Goal: Task Accomplishment & Management: Manage account settings

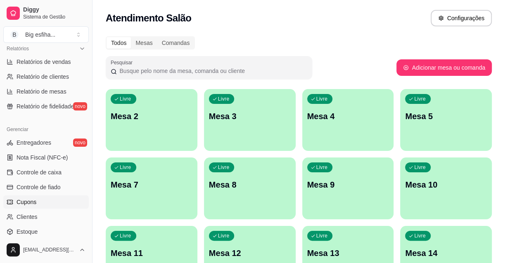
scroll to position [263, 0]
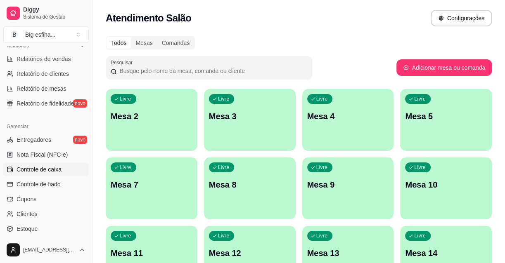
click at [53, 166] on span "Controle de caixa" at bounding box center [39, 170] width 45 height 8
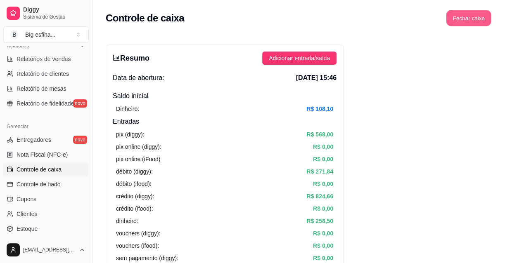
click at [472, 24] on button "Fechar caixa" at bounding box center [468, 18] width 45 height 16
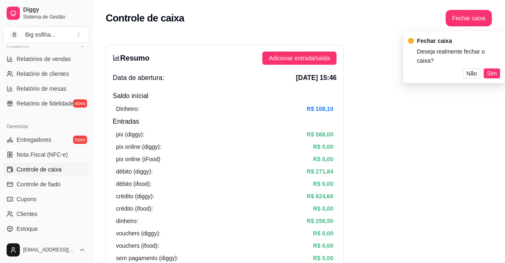
click at [493, 77] on span "Sim" at bounding box center [492, 73] width 10 height 9
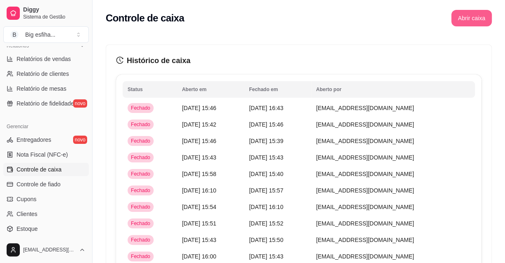
click at [476, 21] on button "Abrir caixa" at bounding box center [471, 18] width 40 height 17
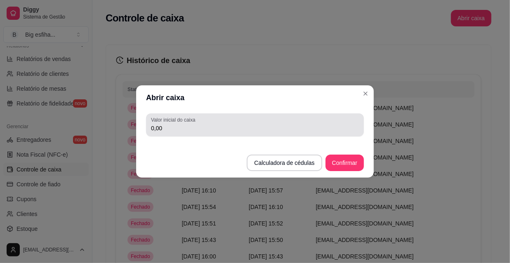
click at [208, 125] on input "0,00" at bounding box center [255, 128] width 208 height 8
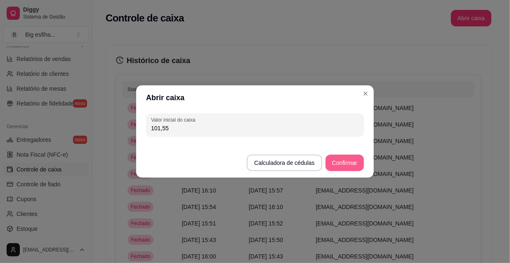
type input "101,55"
click at [340, 164] on button "Confirmar" at bounding box center [345, 163] width 38 height 17
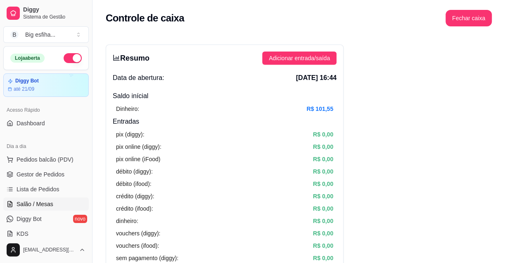
click at [57, 204] on link "Salão / Mesas" at bounding box center [45, 204] width 85 height 13
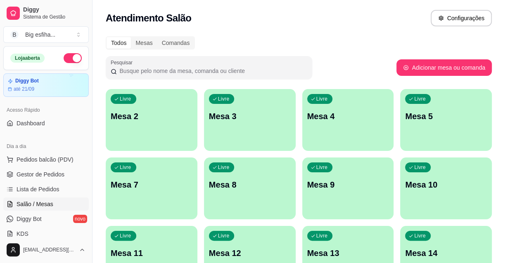
click at [167, 120] on p "Mesa 2" at bounding box center [152, 117] width 82 height 12
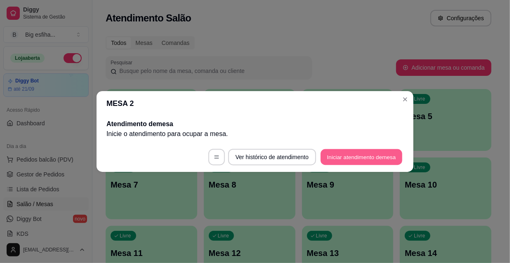
click at [346, 163] on button "Iniciar atendimento de mesa" at bounding box center [362, 157] width 82 height 16
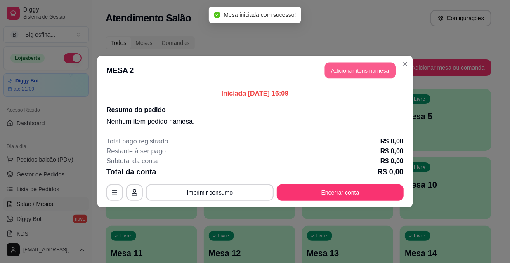
click at [334, 70] on button "Adicionar itens na mesa" at bounding box center [360, 71] width 71 height 16
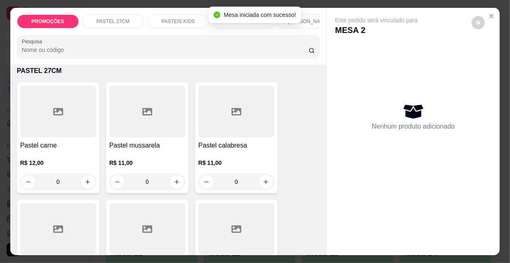
scroll to position [187, 0]
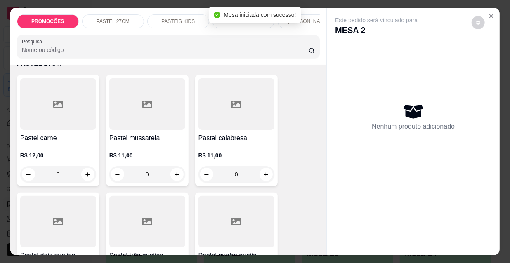
click at [58, 146] on div "R$ 12,00 0" at bounding box center [58, 163] width 76 height 40
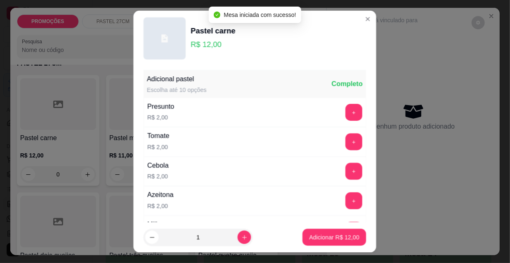
click at [320, 237] on p "Adicionar R$ 12,00" at bounding box center [335, 237] width 50 height 8
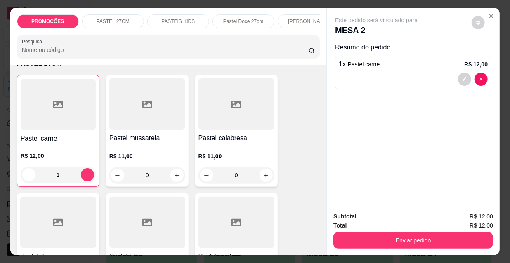
type input "1"
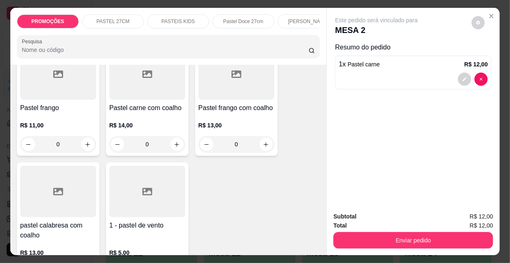
scroll to position [2477, 0]
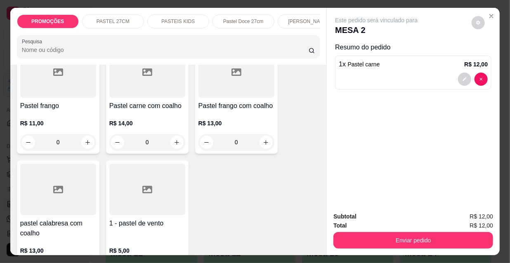
click at [24, 111] on div "R$ 11,00 0" at bounding box center [58, 131] width 76 height 40
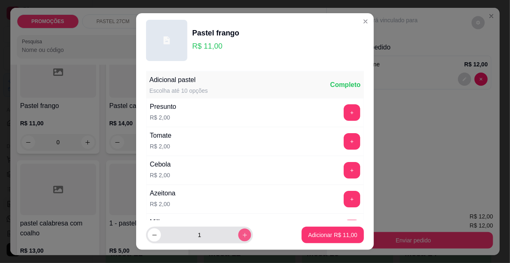
click at [242, 235] on icon "increase-product-quantity" at bounding box center [245, 235] width 6 height 6
type input "2"
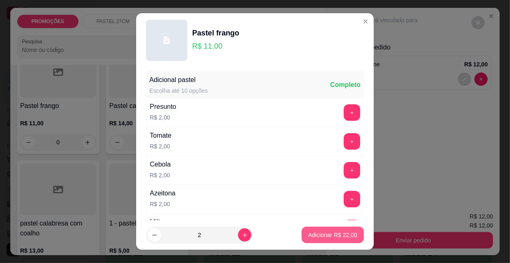
click at [327, 235] on p "Adicionar R$ 22,00" at bounding box center [332, 235] width 49 height 8
type input "2"
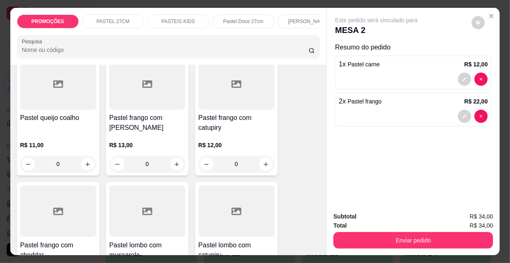
scroll to position [1426, 0]
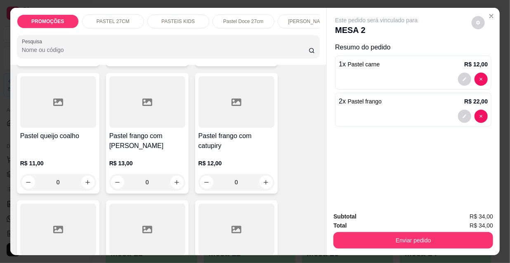
click at [39, 131] on div "Pastel queijo coalho" at bounding box center [58, 141] width 76 height 20
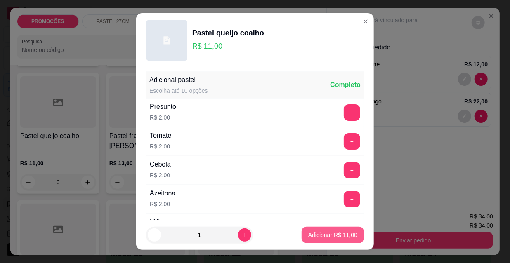
click at [331, 234] on p "Adicionar R$ 11,00" at bounding box center [332, 235] width 49 height 8
type input "1"
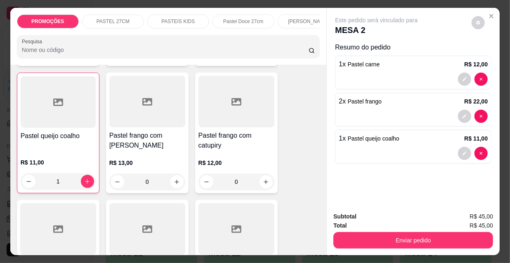
scroll to position [0, 476]
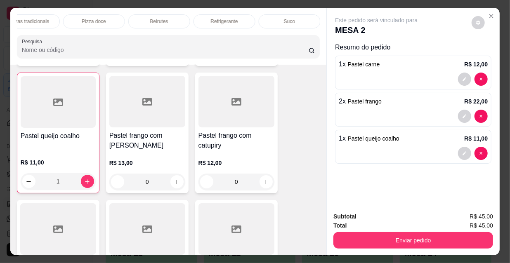
click at [223, 18] on p "Refrigerante" at bounding box center [224, 21] width 27 height 7
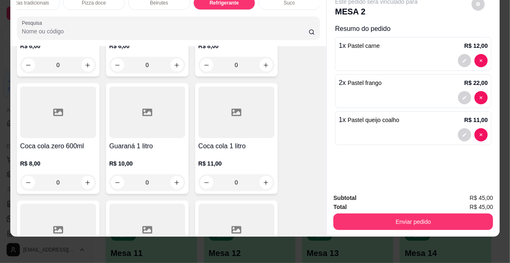
scroll to position [7651, 0]
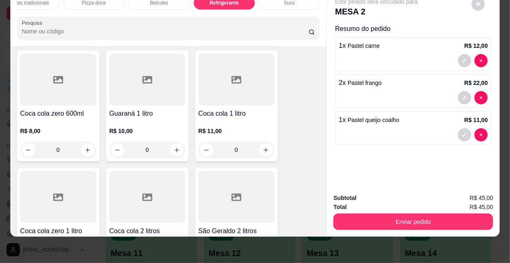
click at [85, 263] on icon "increase-product-quantity" at bounding box center [88, 268] width 6 height 6
type input "1"
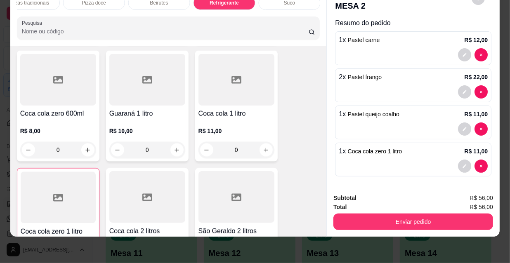
scroll to position [7, 0]
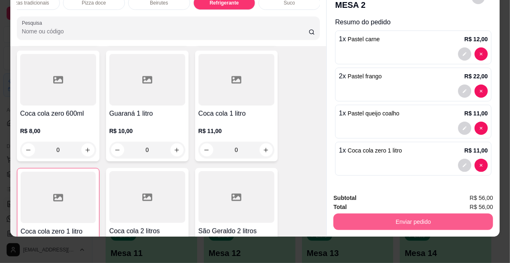
click at [380, 218] on button "Enviar pedido" at bounding box center [414, 222] width 160 height 17
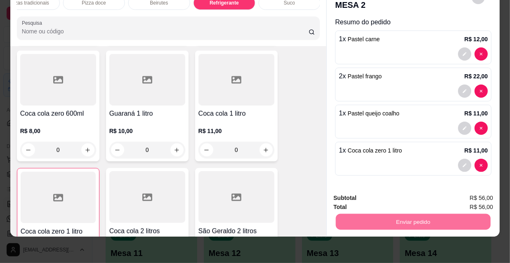
click at [377, 198] on button "Não registrar e enviar pedido" at bounding box center [387, 196] width 86 height 16
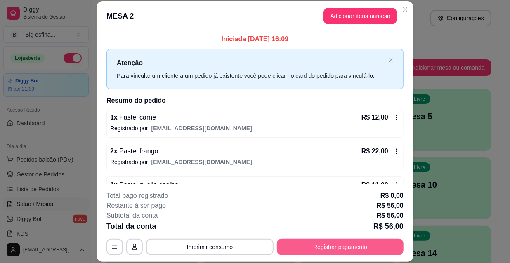
click at [326, 243] on button "Registrar pagamento" at bounding box center [340, 247] width 127 height 17
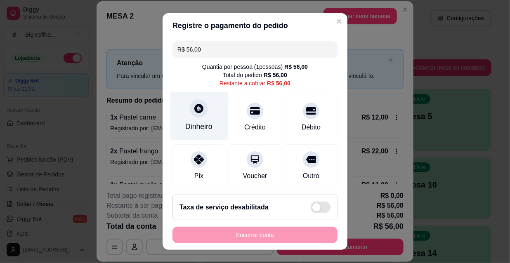
click at [197, 111] on icon at bounding box center [198, 108] width 9 height 9
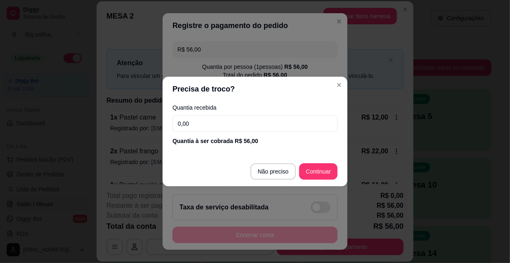
click at [204, 119] on input "0,00" at bounding box center [255, 124] width 165 height 17
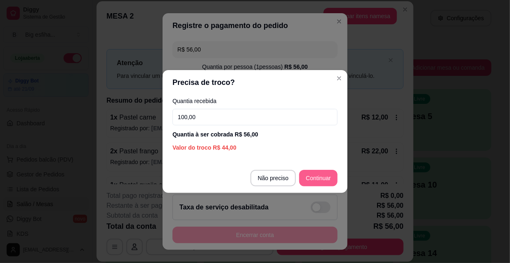
type input "100,00"
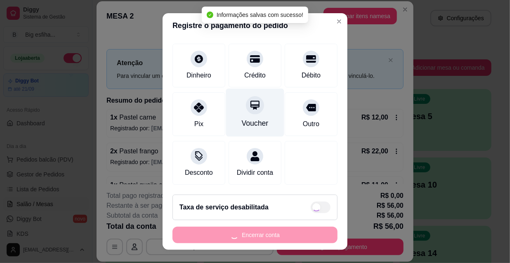
type input "R$ 0,00"
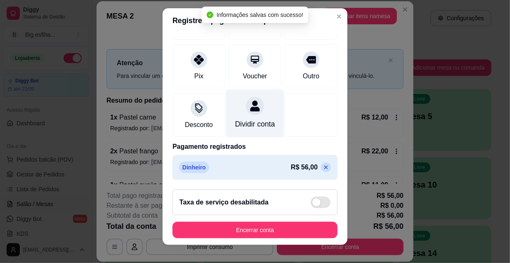
scroll to position [13, 0]
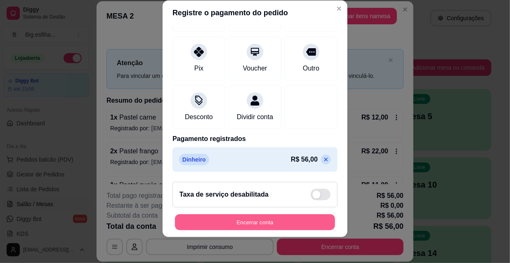
click at [242, 223] on button "Encerrar conta" at bounding box center [255, 223] width 160 height 16
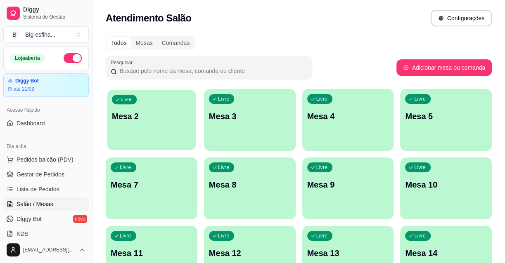
click at [185, 116] on p "Mesa 2" at bounding box center [151, 116] width 79 height 11
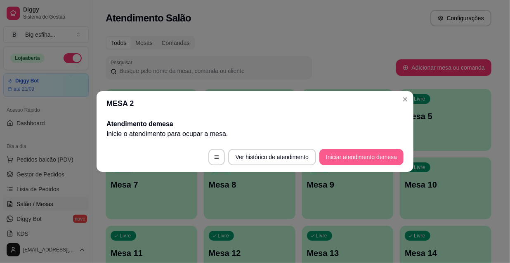
click at [358, 162] on button "Iniciar atendimento de mesa" at bounding box center [362, 157] width 84 height 17
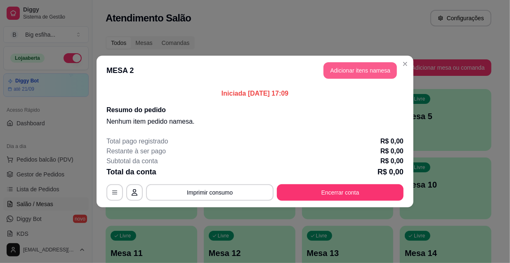
click at [344, 72] on button "Adicionar itens na mesa" at bounding box center [360, 70] width 73 height 17
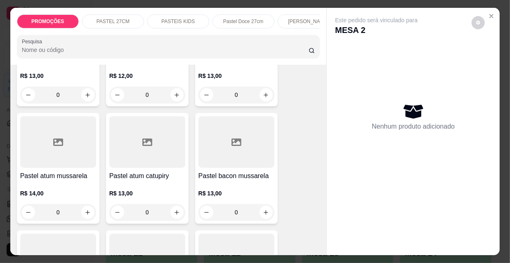
scroll to position [525, 0]
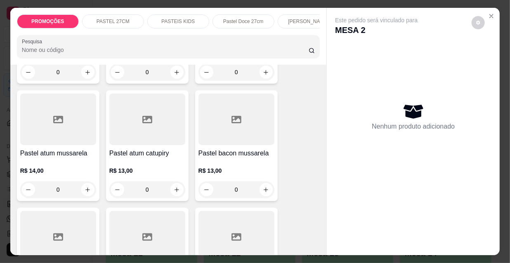
click at [244, 145] on div at bounding box center [237, 120] width 76 height 52
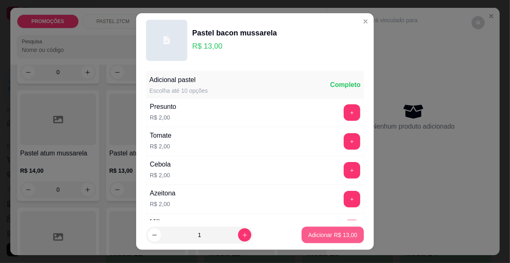
click at [326, 234] on p "Adicionar R$ 13,00" at bounding box center [332, 235] width 49 height 8
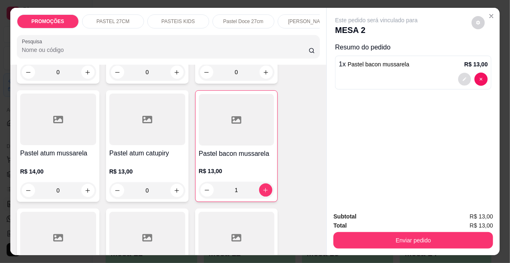
click at [465, 77] on button "decrease-product-quantity" at bounding box center [465, 79] width 13 height 13
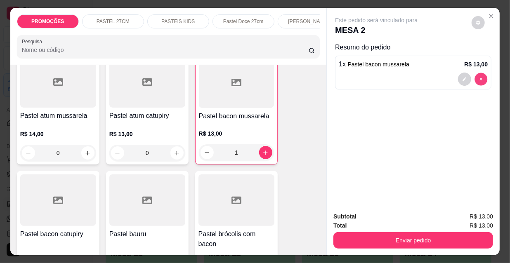
type input "0"
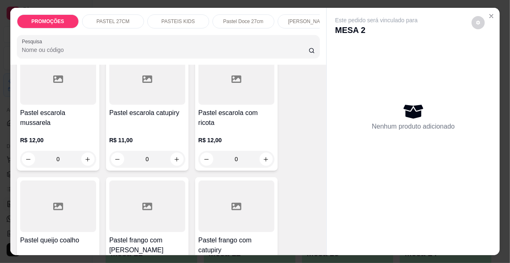
scroll to position [1276, 0]
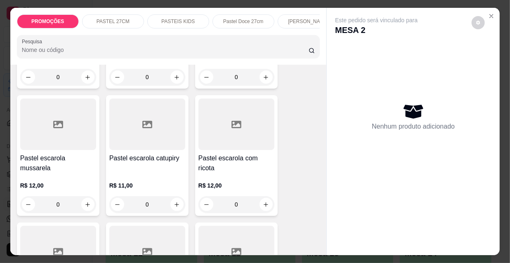
click at [38, 173] on div "R$ 12,00 0" at bounding box center [58, 193] width 76 height 40
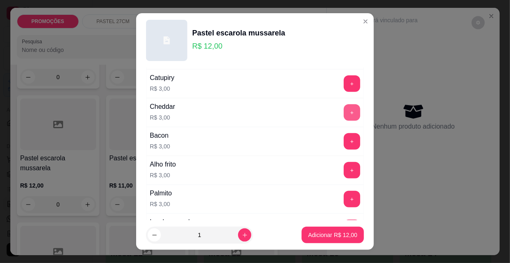
scroll to position [300, 0]
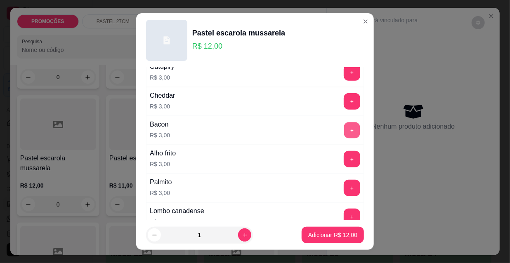
click at [344, 129] on button "+" at bounding box center [352, 131] width 16 height 16
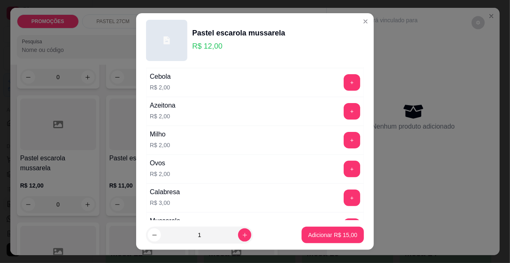
scroll to position [75, 0]
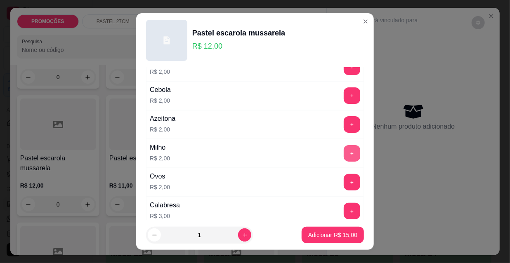
click at [344, 152] on button "+" at bounding box center [352, 153] width 17 height 17
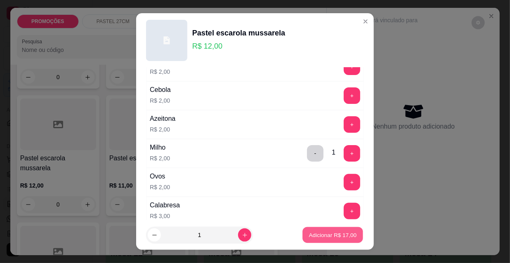
click at [324, 235] on p "Adicionar R$ 17,00" at bounding box center [333, 235] width 48 height 8
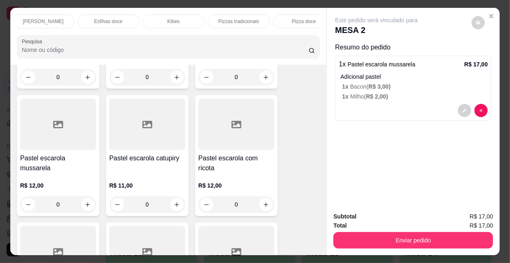
scroll to position [0, 476]
click at [226, 21] on p "Refrigerante" at bounding box center [224, 21] width 27 height 7
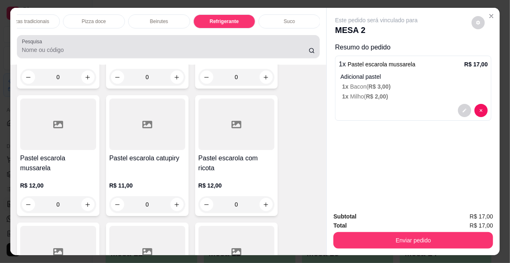
scroll to position [21, 0]
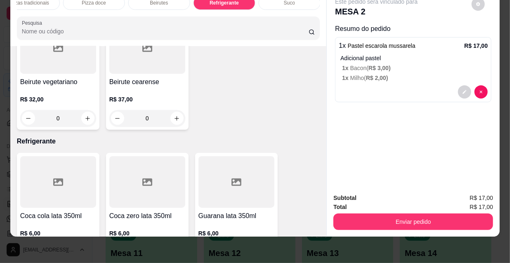
click at [85, 250] on icon "increase-product-quantity" at bounding box center [88, 253] width 6 height 6
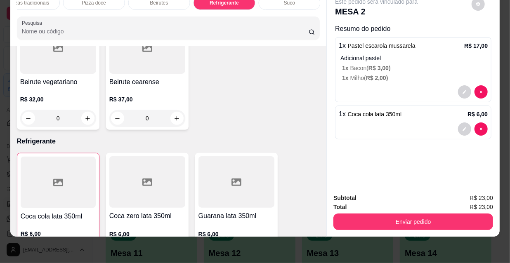
type input "1"
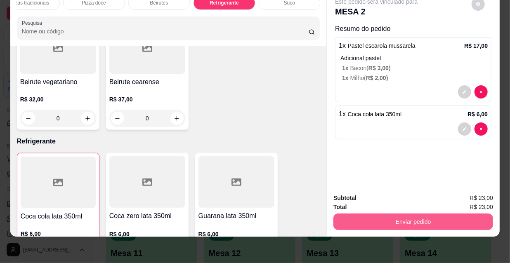
click at [386, 214] on button "Enviar pedido" at bounding box center [414, 222] width 160 height 17
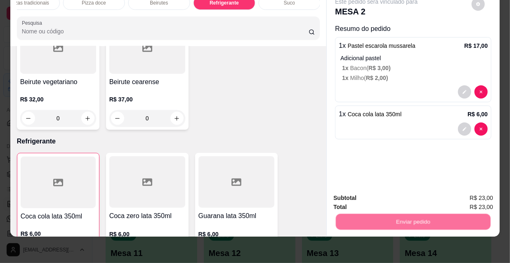
click at [388, 192] on button "Não registrar e enviar pedido" at bounding box center [386, 195] width 83 height 15
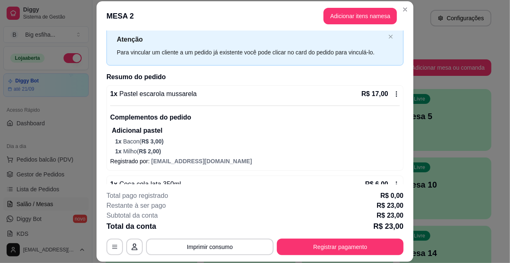
scroll to position [47, 0]
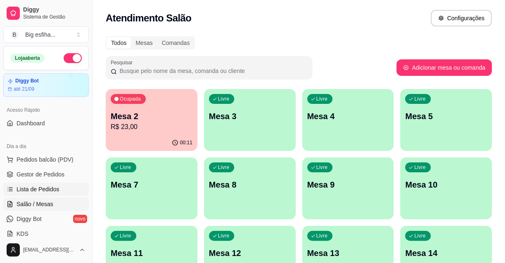
click at [46, 189] on span "Lista de Pedidos" at bounding box center [38, 189] width 43 height 8
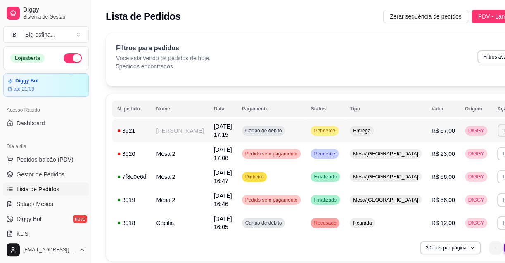
click at [497, 133] on button "Imprimir" at bounding box center [511, 130] width 28 height 13
click at [458, 155] on button "IMPRESSORA" at bounding box center [451, 159] width 58 height 13
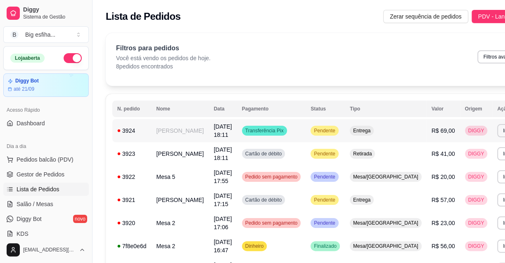
click at [497, 133] on button "Imprimir" at bounding box center [511, 130] width 29 height 13
click at [463, 161] on button "IMPRESSORA" at bounding box center [458, 156] width 48 height 11
click at [497, 134] on button "Imprimir" at bounding box center [511, 130] width 28 height 13
click at [457, 157] on button "IMPRESSORA" at bounding box center [451, 159] width 60 height 13
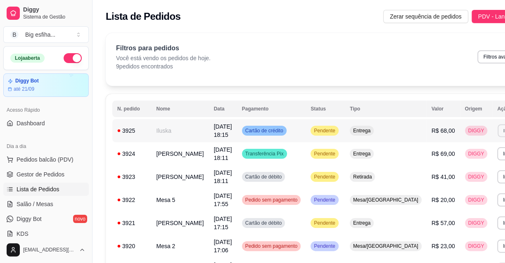
click at [497, 129] on button "Imprimir" at bounding box center [511, 130] width 28 height 13
click at [447, 156] on button "IMPRESSORA" at bounding box center [451, 159] width 60 height 13
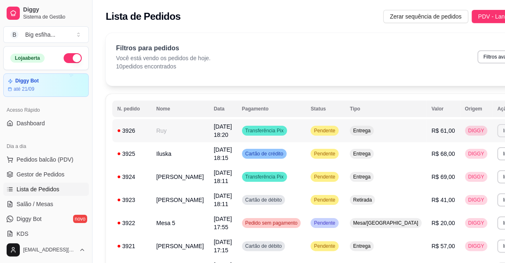
click at [497, 126] on button "Imprimir" at bounding box center [511, 130] width 29 height 13
click at [456, 156] on button "IMPRESSORA" at bounding box center [451, 159] width 58 height 13
click at [43, 205] on span "Salão / Mesas" at bounding box center [35, 204] width 37 height 8
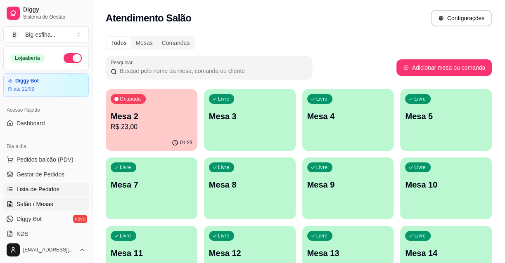
click at [67, 192] on link "Lista de Pedidos" at bounding box center [45, 189] width 85 height 13
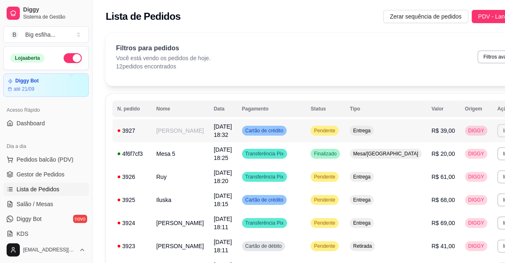
click at [497, 130] on button "Imprimir" at bounding box center [511, 130] width 29 height 13
click at [438, 161] on button "IMPRESSORA" at bounding box center [458, 156] width 48 height 11
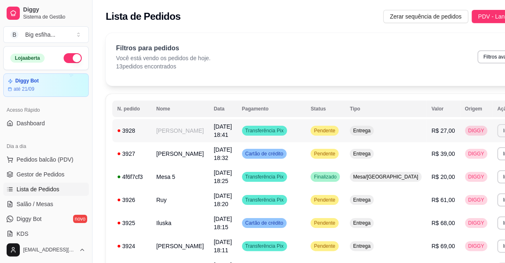
click at [497, 128] on button "Imprimir" at bounding box center [511, 130] width 29 height 13
click at [456, 163] on button "IMPRESSORA" at bounding box center [451, 159] width 60 height 13
click at [45, 156] on span "Pedidos balcão (PDV)" at bounding box center [45, 160] width 57 height 8
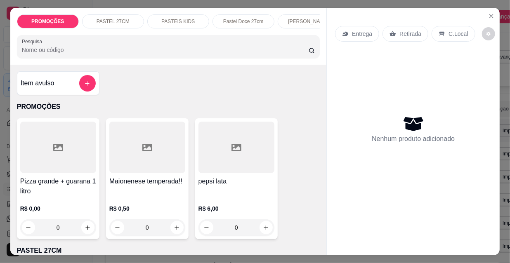
click at [346, 34] on div "Entrega" at bounding box center [357, 34] width 44 height 16
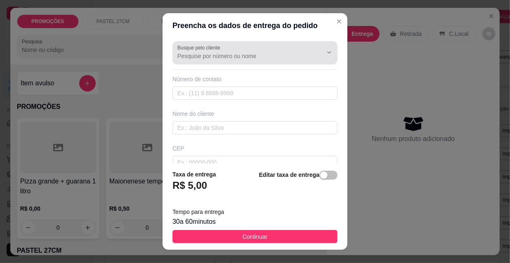
click at [190, 63] on div "Busque pelo cliente" at bounding box center [255, 52] width 165 height 23
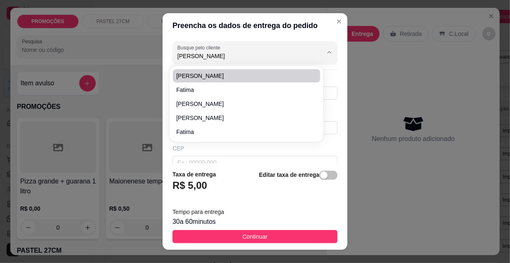
click at [221, 75] on span "[PERSON_NAME]" at bounding box center [242, 76] width 133 height 8
type input "[PERSON_NAME]"
type input "859920022712"
type input "[PERSON_NAME]"
type input "[PERSON_NAME] 590"
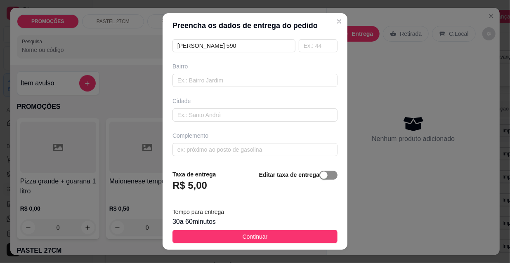
type input "[PERSON_NAME]"
click at [325, 175] on span "button" at bounding box center [329, 175] width 18 height 9
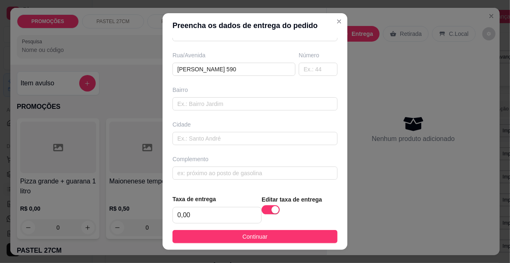
scroll to position [127, 0]
click at [195, 210] on input "0,00" at bounding box center [217, 216] width 88 height 16
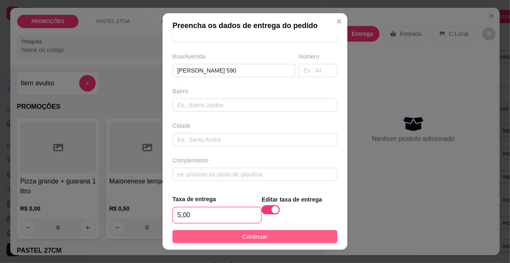
type input "5,00"
click at [210, 237] on button "Continuar" at bounding box center [255, 236] width 165 height 13
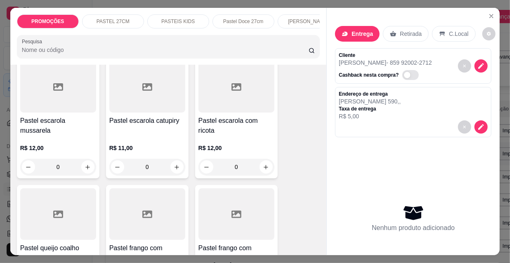
scroll to position [1351, 0]
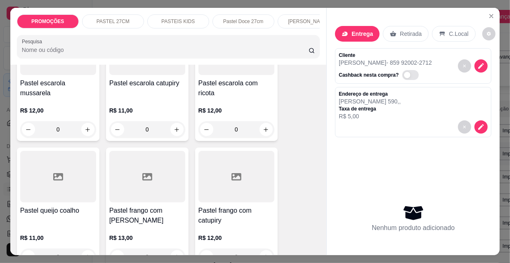
click at [223, 175] on div at bounding box center [237, 177] width 76 height 52
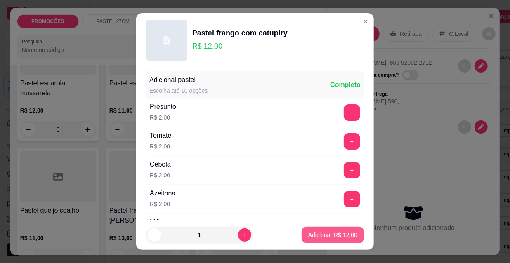
click at [309, 235] on p "Adicionar R$ 12,00" at bounding box center [332, 235] width 49 height 8
type input "1"
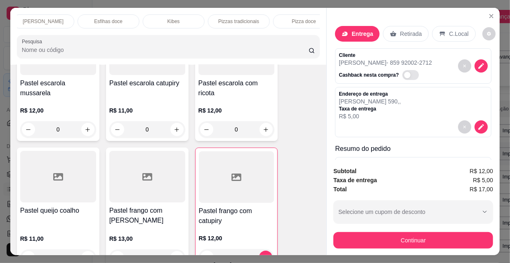
scroll to position [0, 476]
click at [212, 11] on div "PROMOÇÕES PASTEL 27CM PASTEIS KIDS Pastel Doce 27cm Esfihas Salgadas Esfihas do…" at bounding box center [168, 36] width 317 height 57
click at [218, 18] on p "Refrigerante" at bounding box center [224, 21] width 27 height 7
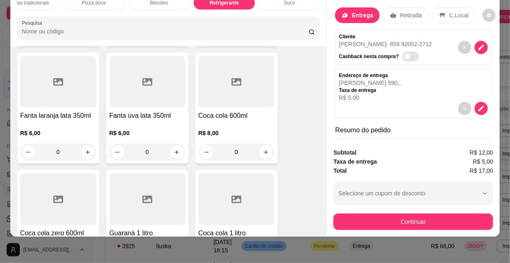
scroll to position [7538, 0]
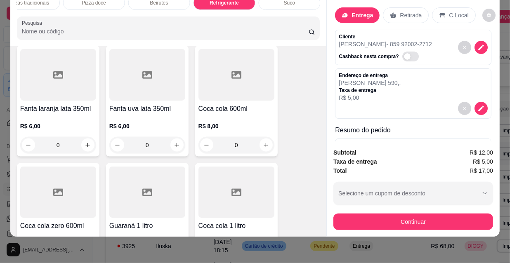
click at [178, 256] on button "increase-product-quantity" at bounding box center [176, 262] width 13 height 13
type input "1"
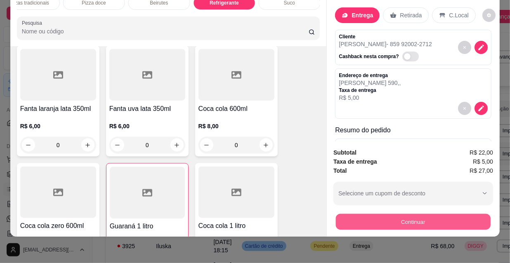
click at [359, 220] on button "Continuar" at bounding box center [413, 222] width 155 height 16
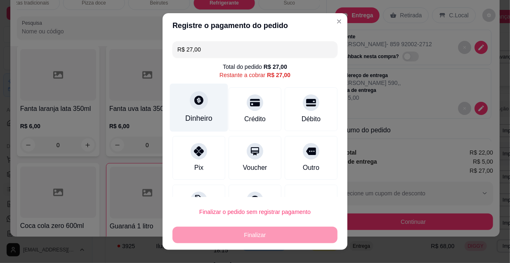
click at [194, 109] on div "Dinheiro" at bounding box center [199, 108] width 58 height 48
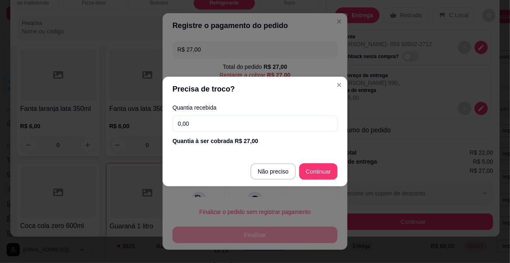
click at [199, 122] on input "0,00" at bounding box center [255, 124] width 165 height 17
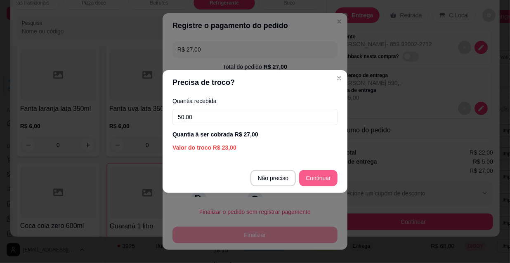
type input "50,00"
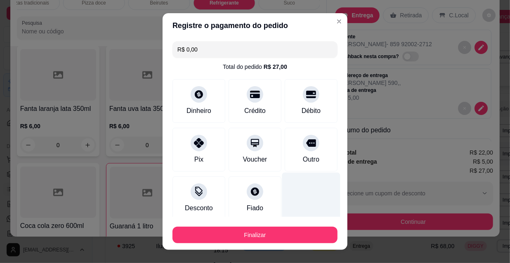
type input "R$ 0,00"
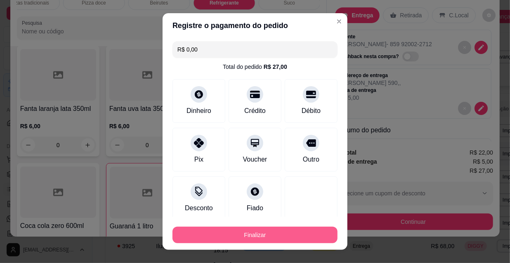
click at [267, 233] on button "Finalizar" at bounding box center [255, 235] width 165 height 17
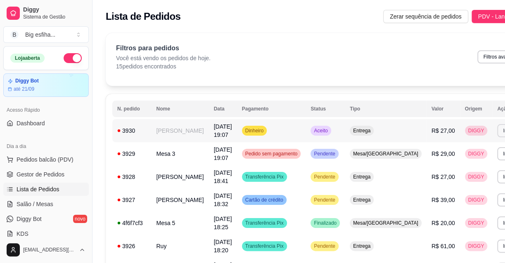
click at [497, 133] on button "Imprimir" at bounding box center [511, 130] width 29 height 13
click at [455, 165] on button "IMPRESSORA" at bounding box center [451, 159] width 58 height 13
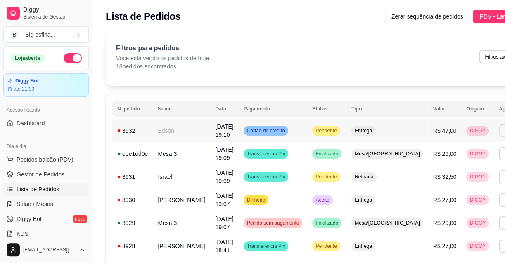
click at [499, 127] on button "Imprimir" at bounding box center [513, 130] width 28 height 13
click at [446, 157] on button "IMPRESSORA" at bounding box center [451, 159] width 58 height 13
click at [40, 161] on span "Pedidos balcão (PDV)" at bounding box center [45, 160] width 57 height 8
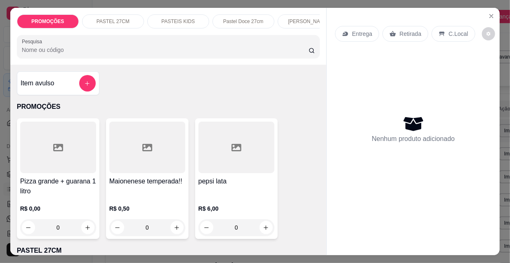
click at [344, 32] on icon at bounding box center [345, 34] width 5 height 5
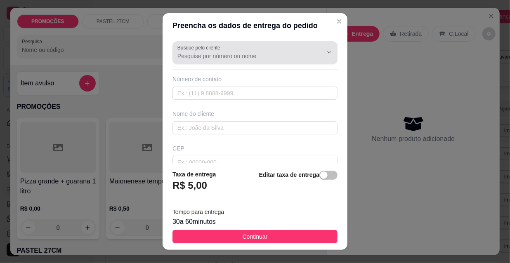
click at [202, 57] on input "Busque pelo cliente" at bounding box center [244, 56] width 132 height 8
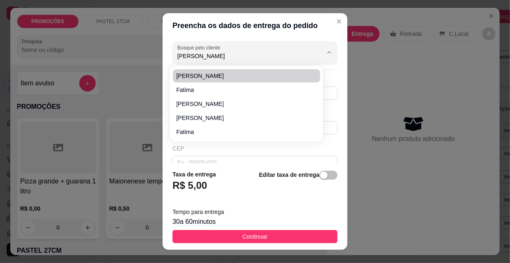
click at [212, 73] on span "[PERSON_NAME]" at bounding box center [242, 76] width 133 height 8
type input "[PERSON_NAME]"
type input "859920022712"
type input "[PERSON_NAME]"
type input "[PERSON_NAME] 590"
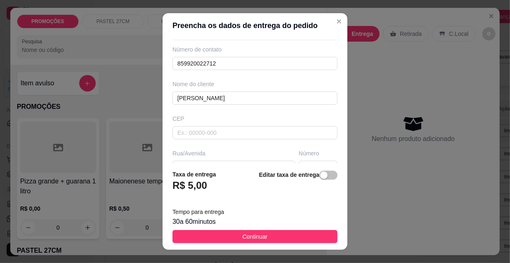
scroll to position [75, 0]
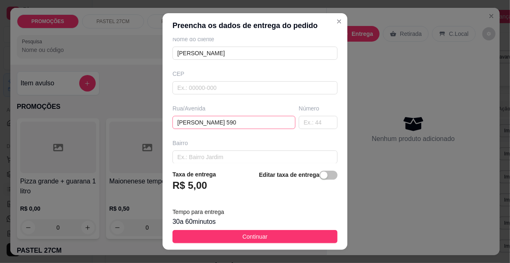
type input "[PERSON_NAME]"
drag, startPoint x: 231, startPoint y: 121, endPoint x: 175, endPoint y: 128, distance: 56.5
click at [175, 128] on input "[PERSON_NAME] 590" at bounding box center [234, 122] width 123 height 13
type input "[PERSON_NAME] 725"
click at [320, 175] on span "button" at bounding box center [329, 175] width 18 height 9
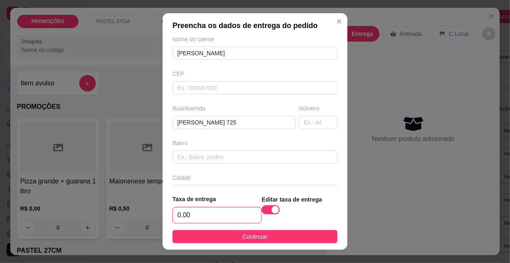
click at [200, 219] on input "0,00" at bounding box center [217, 216] width 88 height 16
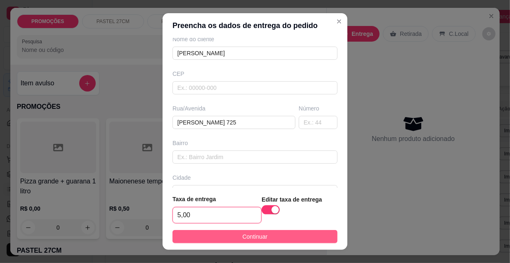
type input "5,00"
click at [201, 237] on button "Continuar" at bounding box center [255, 236] width 165 height 13
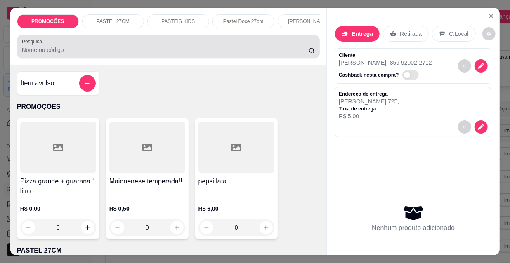
click at [62, 52] on input "Pesquisa" at bounding box center [165, 50] width 287 height 8
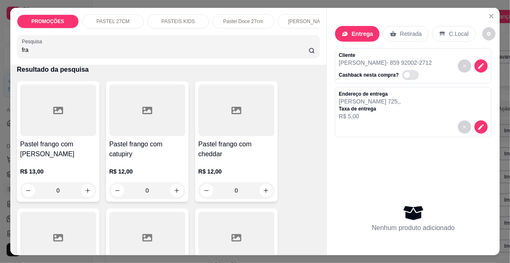
scroll to position [37, 0]
type input "fra"
click at [147, 113] on icon at bounding box center [147, 111] width 10 height 10
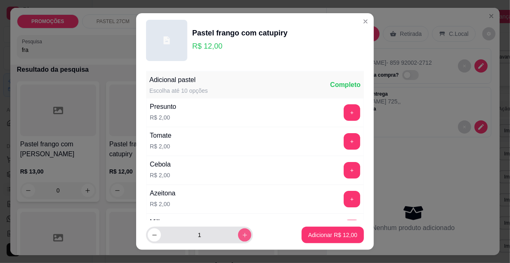
click at [242, 234] on icon "increase-product-quantity" at bounding box center [245, 235] width 6 height 6
type input "2"
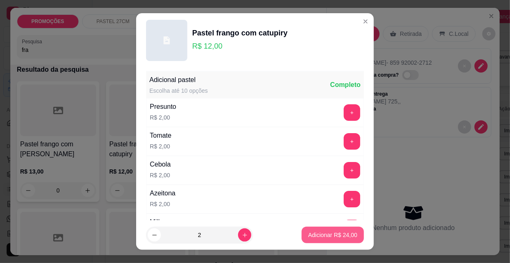
click at [323, 241] on button "Adicionar R$ 24,00" at bounding box center [333, 235] width 62 height 17
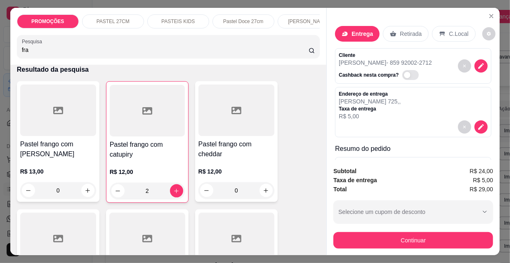
type input "2"
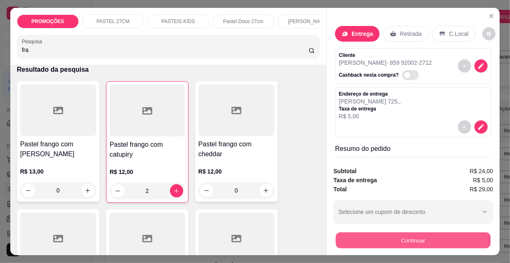
click at [396, 241] on button "Continuar" at bounding box center [413, 240] width 155 height 16
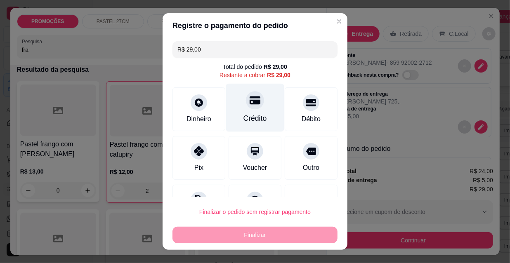
click at [247, 111] on div "Crédito" at bounding box center [255, 108] width 58 height 48
type input "R$ 0,00"
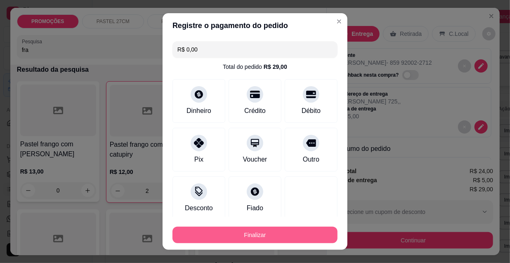
click at [273, 231] on button "Finalizar" at bounding box center [255, 235] width 165 height 17
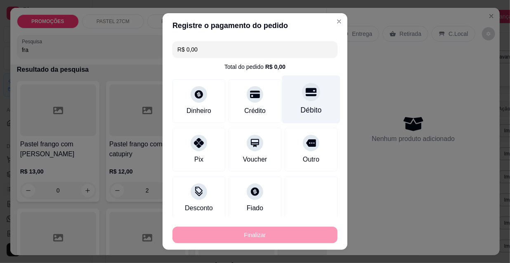
type input "0"
type input "-R$ 29,00"
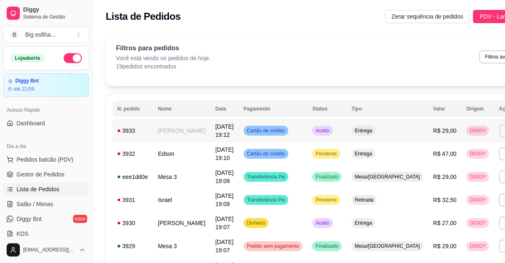
click at [499, 134] on button "Imprimir" at bounding box center [513, 130] width 28 height 13
click at [447, 162] on button "IMPRESSORA" at bounding box center [451, 159] width 60 height 13
click at [62, 158] on span "Pedidos balcão (PDV)" at bounding box center [45, 160] width 57 height 8
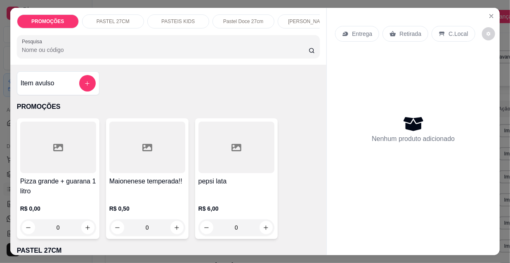
click at [364, 26] on div "Entrega" at bounding box center [357, 34] width 44 height 16
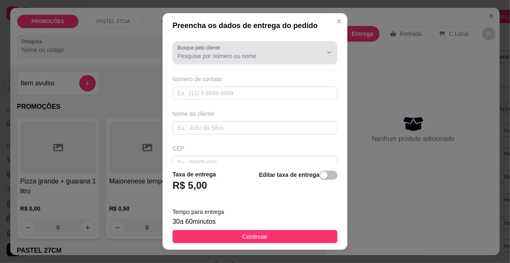
click at [242, 58] on input "Busque pelo cliente" at bounding box center [244, 56] width 132 height 8
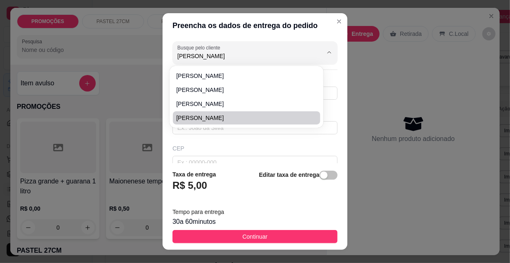
click at [217, 116] on span "[PERSON_NAME]" at bounding box center [242, 118] width 133 height 8
type input "[PERSON_NAME]"
type input "8597332000"
type input "[PERSON_NAME]"
type input "R. [PERSON_NAME], 665 - Meireles ap 1003"
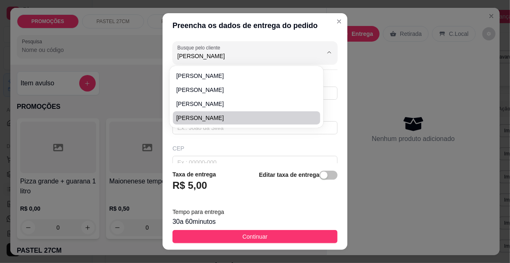
type input "ap 1003F"
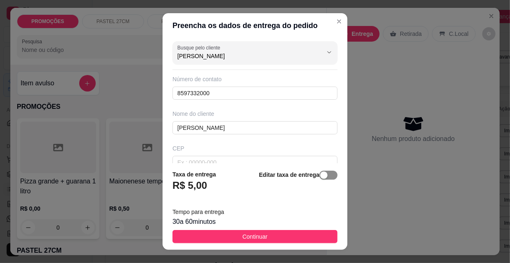
type input "[PERSON_NAME]"
click at [322, 176] on span "button" at bounding box center [329, 175] width 18 height 9
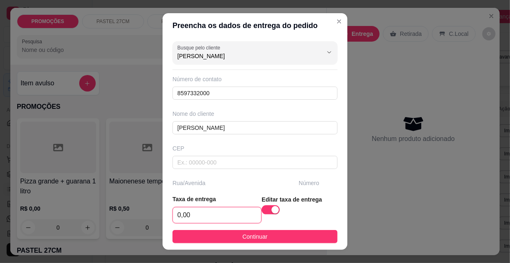
click at [205, 213] on input "0,00" at bounding box center [217, 216] width 88 height 16
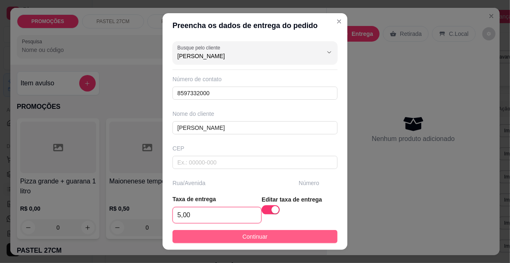
type input "5,00"
click at [243, 234] on span "Continuar" at bounding box center [255, 236] width 25 height 9
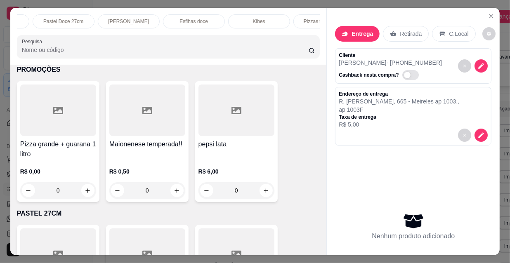
scroll to position [0, 195]
click at [297, 14] on div "Pizzas tradicionais" at bounding box center [310, 21] width 62 height 14
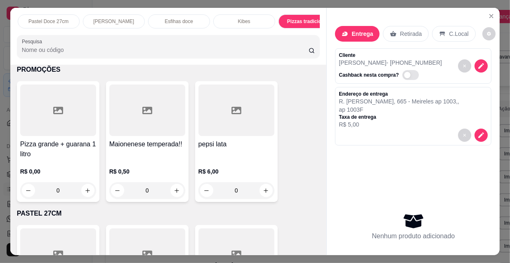
scroll to position [21, 0]
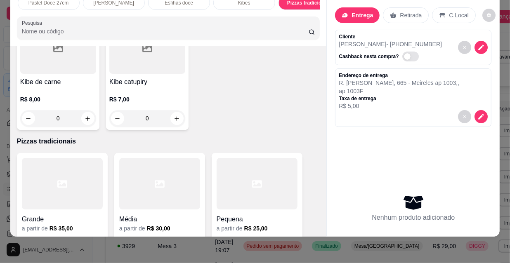
click at [136, 158] on div at bounding box center [159, 184] width 81 height 52
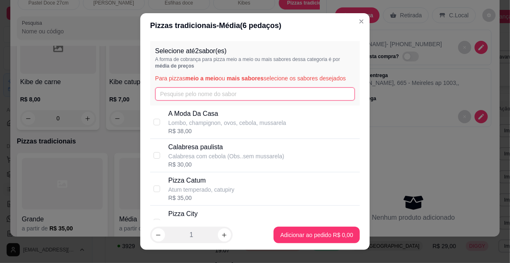
click at [197, 95] on input "text" at bounding box center [255, 94] width 200 height 13
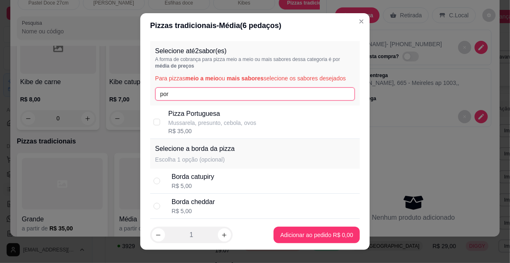
type input "por"
click at [202, 119] on p "Mussarela, presunto, cebola, ovos" at bounding box center [212, 123] width 88 height 8
checkbox input "true"
drag, startPoint x: 156, startPoint y: 92, endPoint x: 149, endPoint y: 92, distance: 6.7
click at [150, 92] on div "Selecione até 2 sabor(es) A forma de cobrança para pizza meio a meio ou mais sa…" at bounding box center [255, 73] width 210 height 64
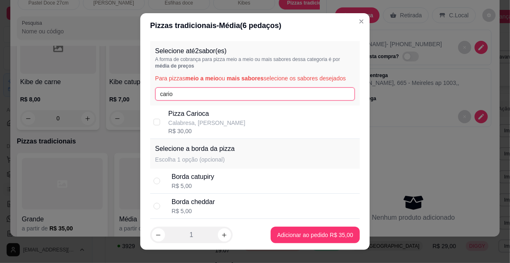
type input "cario"
click at [160, 124] on div "Pizza Carioca Calabresa, mussarela R$ 30,00" at bounding box center [255, 122] width 210 height 33
checkbox input "true"
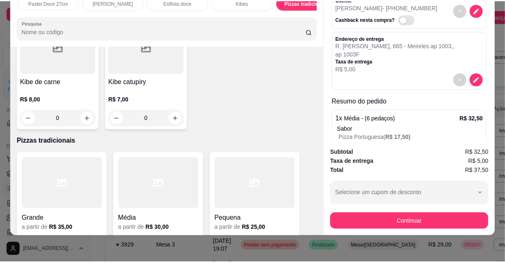
scroll to position [75, 0]
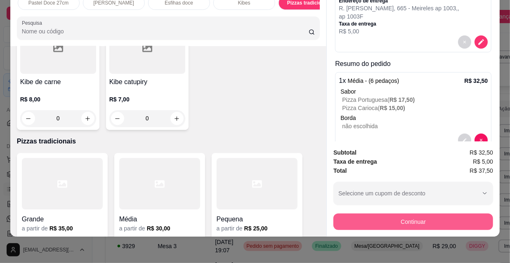
click at [368, 219] on button "Continuar" at bounding box center [414, 222] width 160 height 17
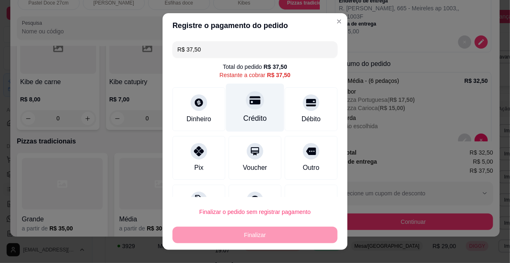
click at [248, 112] on div "Crédito" at bounding box center [255, 108] width 58 height 48
type input "R$ 0,00"
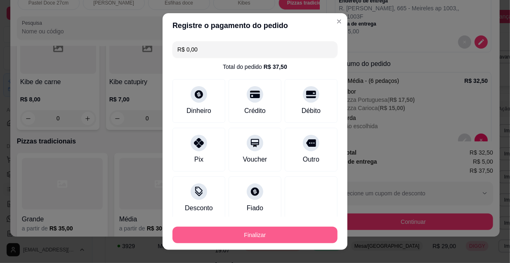
click at [258, 237] on button "Finalizar" at bounding box center [255, 235] width 165 height 17
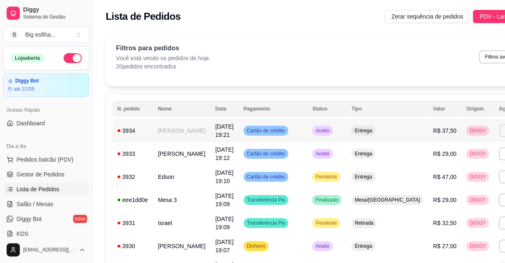
click at [499, 132] on button "Imprimir" at bounding box center [513, 130] width 28 height 13
click at [446, 162] on button "IMPRESSORA" at bounding box center [451, 159] width 60 height 13
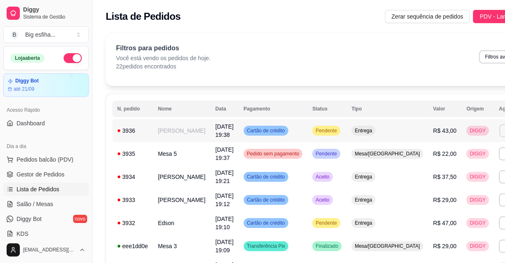
click at [499, 132] on button "Imprimir" at bounding box center [513, 130] width 28 height 13
click at [463, 152] on div "Escolha a impressora IMPRESSORA" at bounding box center [451, 154] width 68 height 28
click at [458, 157] on button "IMPRESSORA" at bounding box center [451, 159] width 58 height 13
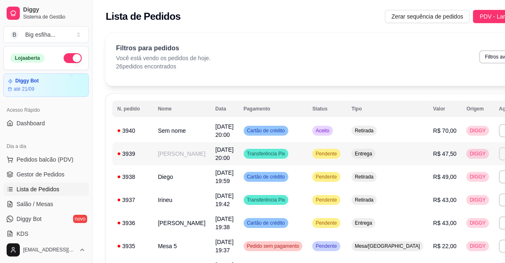
click at [499, 150] on button "Imprimir" at bounding box center [513, 153] width 29 height 13
click at [466, 182] on button "IMPRESSORA" at bounding box center [451, 182] width 60 height 13
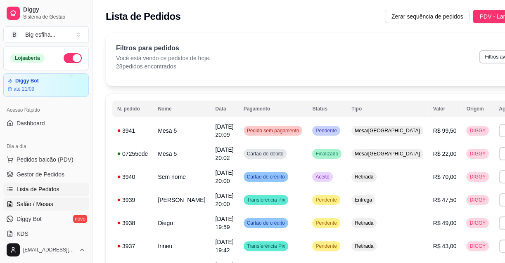
click at [62, 201] on link "Salão / Mesas" at bounding box center [45, 204] width 85 height 13
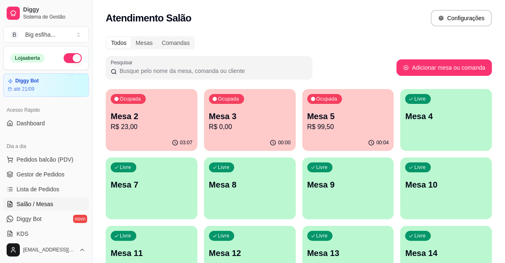
click at [138, 114] on p "Mesa 2" at bounding box center [152, 117] width 82 height 12
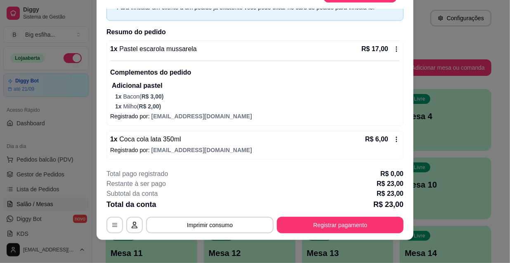
scroll to position [25, 0]
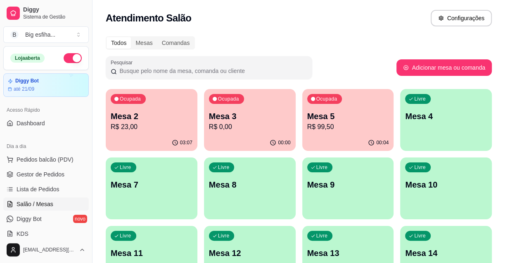
click at [234, 130] on p "R$ 0,00" at bounding box center [250, 127] width 82 height 10
click at [260, 115] on p "Mesa 3" at bounding box center [249, 116] width 79 height 11
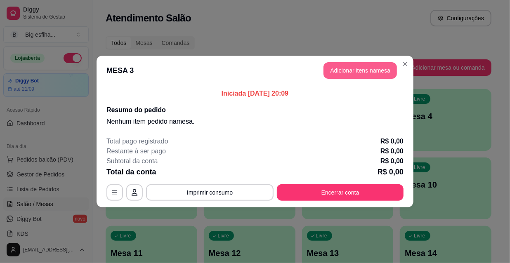
click at [343, 70] on button "Adicionar itens na mesa" at bounding box center [360, 70] width 73 height 17
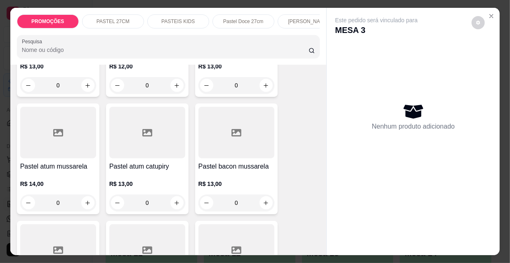
scroll to position [525, 0]
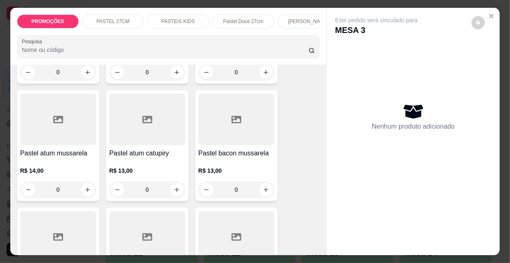
click at [237, 143] on div at bounding box center [237, 120] width 76 height 52
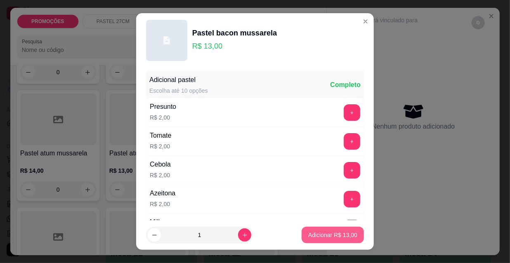
click at [339, 234] on p "Adicionar R$ 13,00" at bounding box center [332, 235] width 49 height 8
type input "1"
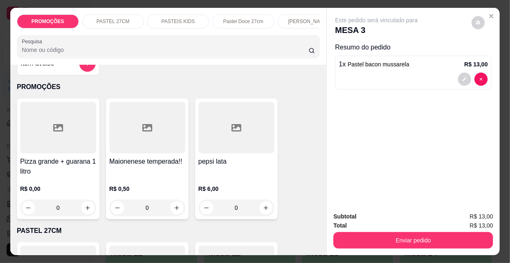
scroll to position [0, 0]
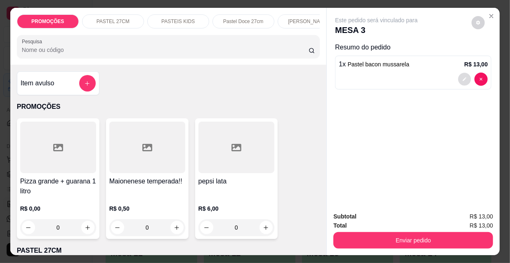
click at [459, 76] on button "decrease-product-quantity" at bounding box center [465, 79] width 13 height 13
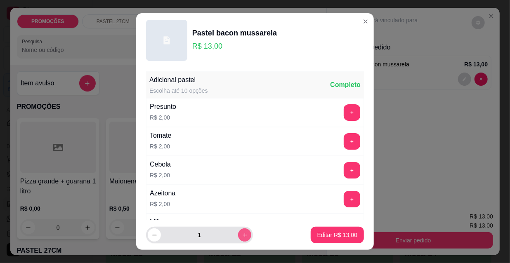
click at [239, 234] on button "increase-product-quantity" at bounding box center [244, 235] width 13 height 13
type input "2"
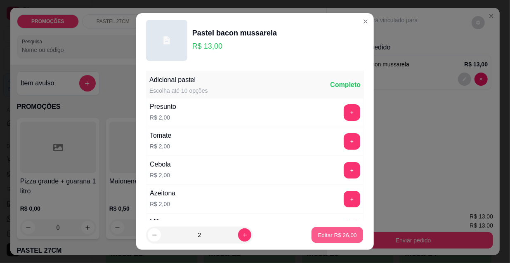
click at [336, 237] on p "Editar R$ 26,00" at bounding box center [337, 235] width 39 height 8
type input "2"
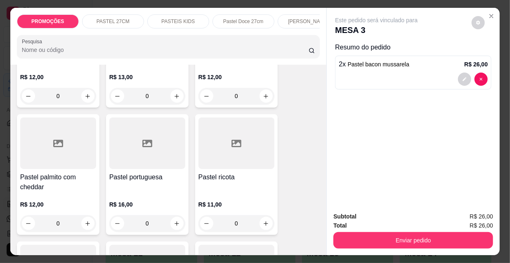
scroll to position [1914, 0]
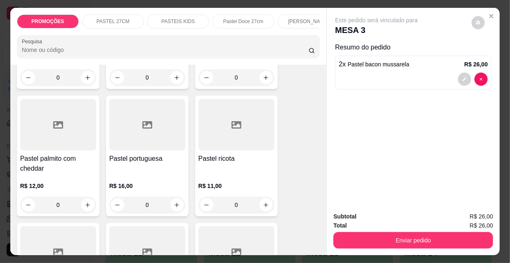
click at [149, 154] on div "Pastel portuguesa" at bounding box center [147, 164] width 76 height 20
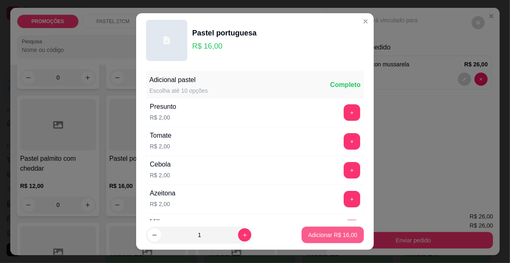
click at [332, 231] on button "Adicionar R$ 16,00" at bounding box center [333, 235] width 62 height 17
type input "1"
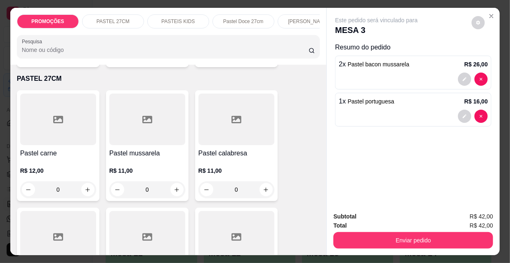
scroll to position [0, 0]
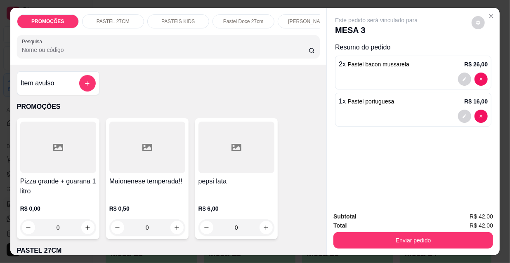
click at [292, 18] on p "[PERSON_NAME]" at bounding box center [308, 21] width 41 height 7
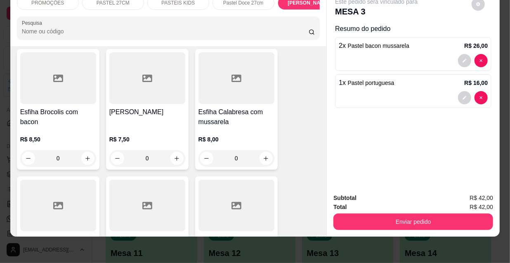
scroll to position [4359, 0]
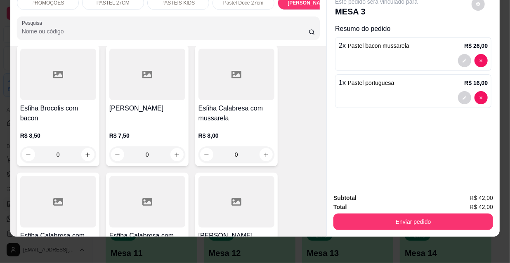
click at [159, 176] on div at bounding box center [147, 202] width 76 height 52
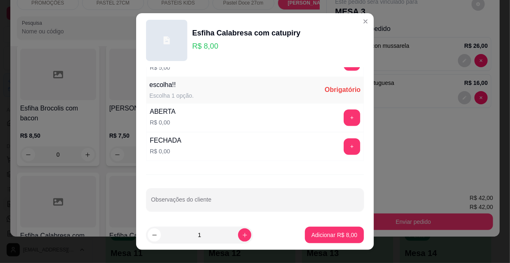
scroll to position [13, 0]
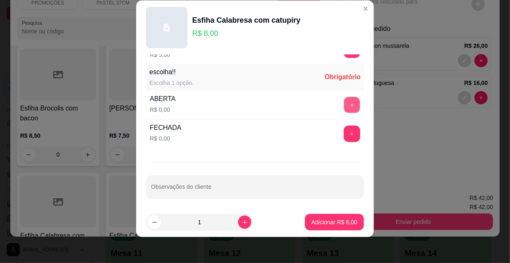
click at [344, 99] on button "+" at bounding box center [352, 105] width 16 height 16
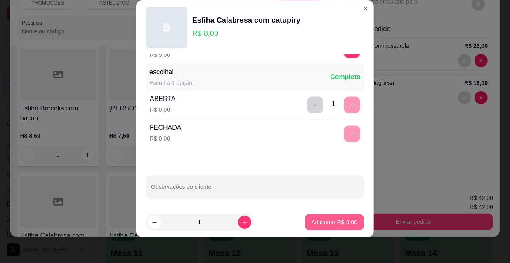
click at [335, 220] on p "Adicionar R$ 8,00" at bounding box center [335, 222] width 46 height 8
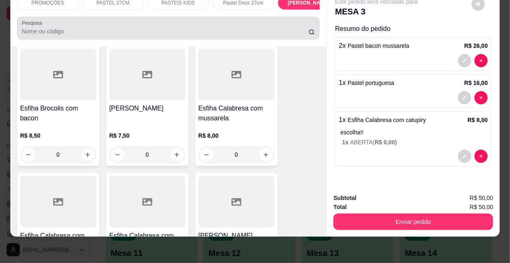
scroll to position [0, 0]
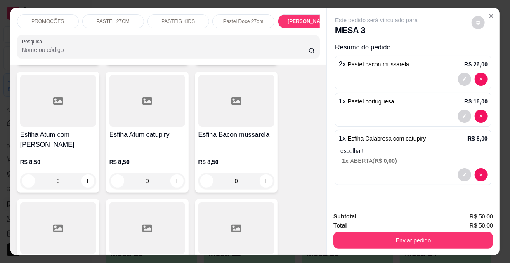
click at [107, 20] on p "PASTEL 27CM" at bounding box center [113, 21] width 33 height 7
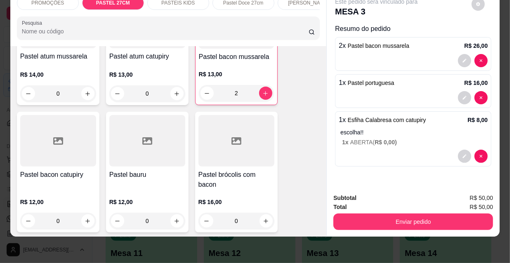
scroll to position [632, 0]
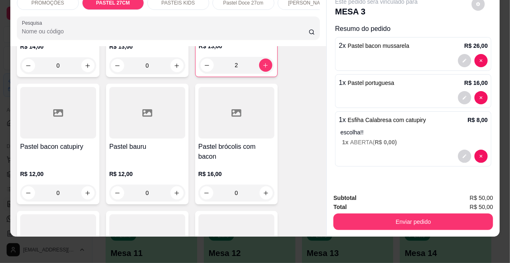
click at [49, 140] on div "Pastel bacon catupiry R$ 12,00 0" at bounding box center [58, 144] width 83 height 121
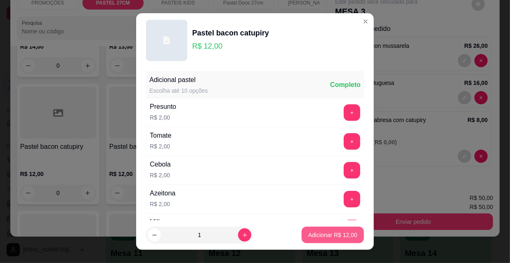
click at [319, 234] on p "Adicionar R$ 12,00" at bounding box center [332, 235] width 49 height 8
type input "1"
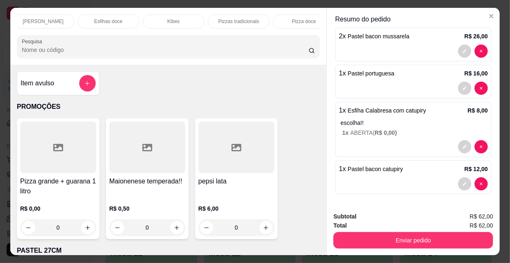
scroll to position [0, 476]
click at [228, 21] on p "Refrigerante" at bounding box center [224, 21] width 27 height 7
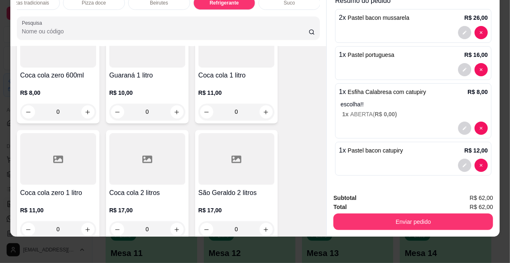
scroll to position [7689, 0]
click at [174, 227] on icon "increase-product-quantity" at bounding box center [177, 230] width 6 height 6
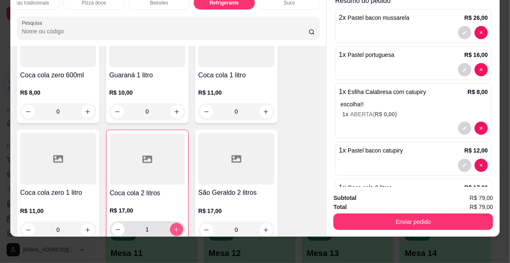
type input "1"
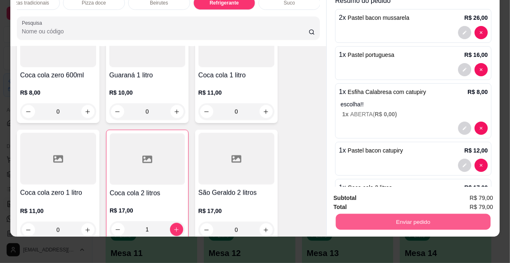
click at [424, 223] on button "Enviar pedido" at bounding box center [413, 222] width 155 height 16
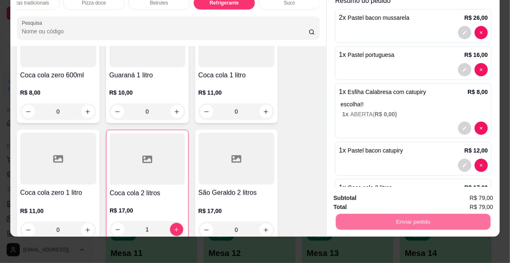
click at [388, 199] on button "Não registrar e enviar pedido" at bounding box center [387, 196] width 86 height 16
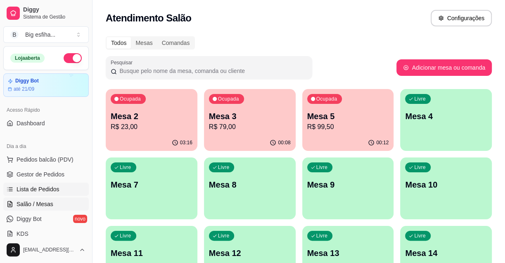
click at [39, 187] on span "Lista de Pedidos" at bounding box center [38, 189] width 43 height 8
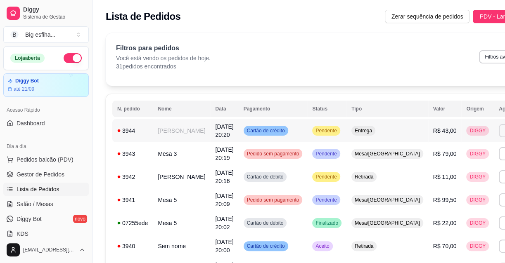
click at [499, 132] on button "Imprimir" at bounding box center [513, 130] width 29 height 13
click at [460, 158] on button "IMPRESSORA" at bounding box center [458, 156] width 48 height 11
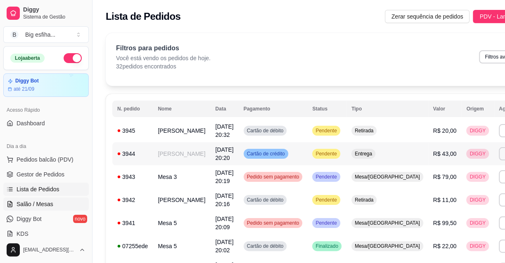
click at [47, 201] on span "Salão / Mesas" at bounding box center [35, 204] width 37 height 8
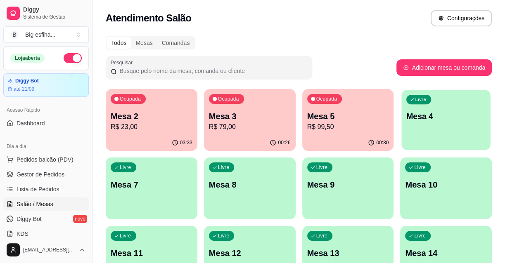
click at [459, 138] on div "Livre Mesa 4" at bounding box center [446, 115] width 89 height 50
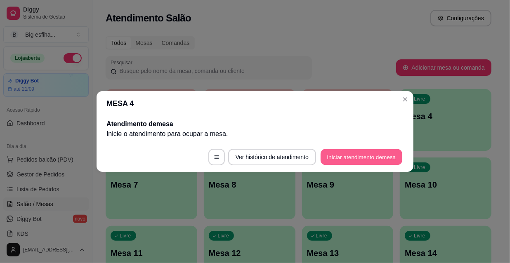
click at [383, 161] on button "Iniciar atendimento de mesa" at bounding box center [362, 157] width 82 height 16
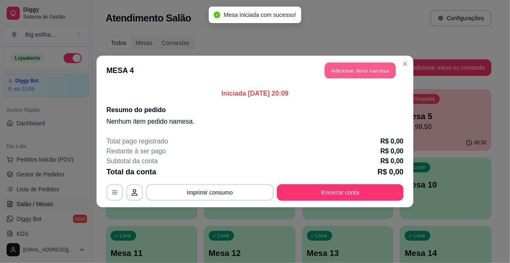
click at [358, 74] on button "Adicionar itens na mesa" at bounding box center [360, 71] width 71 height 16
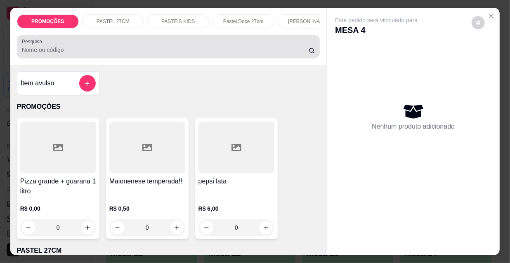
click at [201, 53] on input "Pesquisa" at bounding box center [165, 50] width 287 height 8
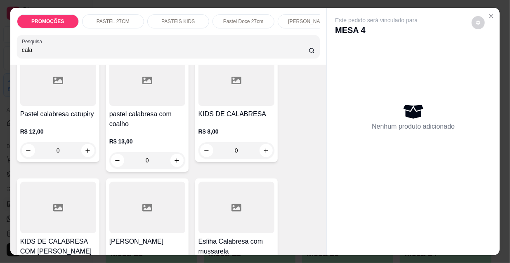
scroll to position [225, 0]
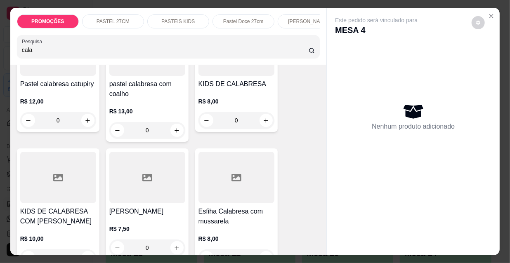
type input "cala"
click at [220, 196] on div at bounding box center [237, 178] width 76 height 52
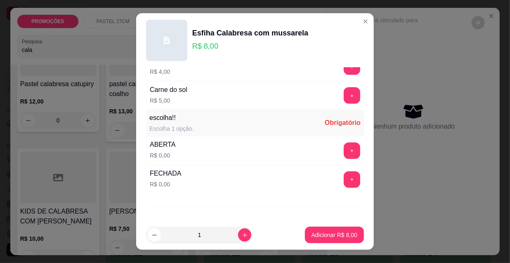
scroll to position [686, 0]
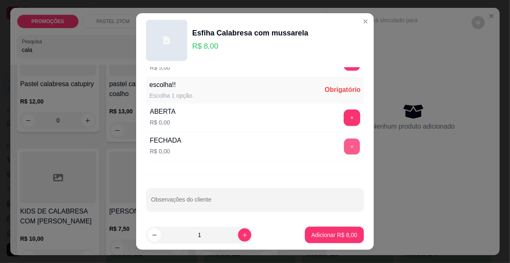
click at [344, 144] on button "+" at bounding box center [352, 147] width 16 height 16
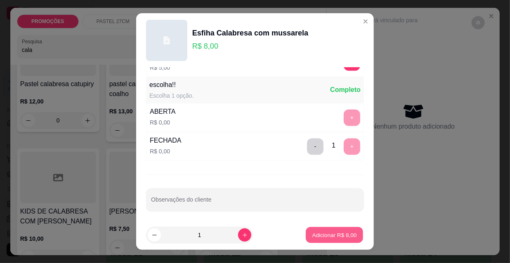
click at [329, 239] on p "Adicionar R$ 8,00" at bounding box center [334, 235] width 45 height 8
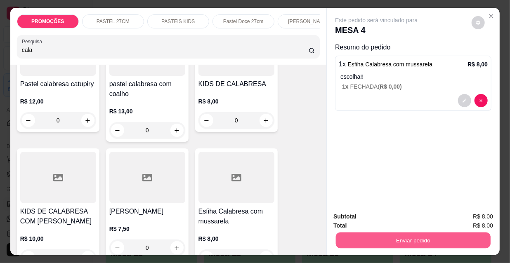
click at [369, 240] on button "Enviar pedido" at bounding box center [413, 240] width 155 height 16
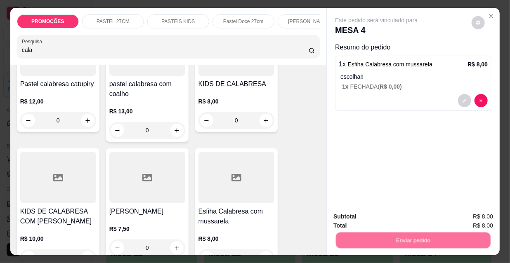
click at [369, 220] on button "Não registrar e enviar pedido" at bounding box center [387, 218] width 86 height 16
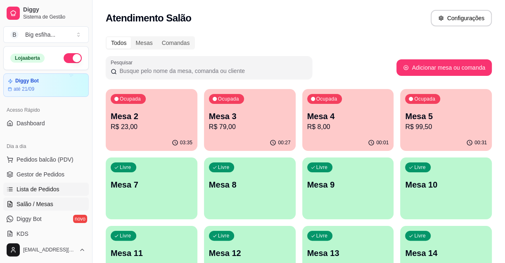
click at [57, 186] on span "Lista de Pedidos" at bounding box center [38, 189] width 43 height 8
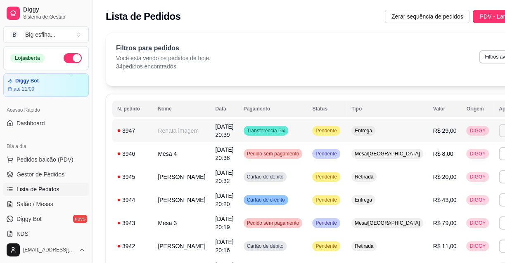
click at [499, 133] on button "Imprimir" at bounding box center [513, 130] width 29 height 13
click at [458, 160] on button "IMPRESSORA" at bounding box center [451, 159] width 60 height 13
click at [49, 208] on link "Salão / Mesas" at bounding box center [45, 204] width 85 height 13
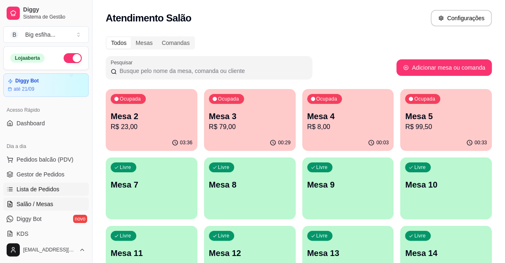
click at [59, 190] on link "Lista de Pedidos" at bounding box center [45, 189] width 85 height 13
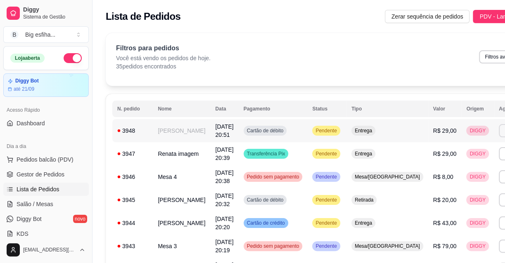
click at [499, 132] on button "Imprimir" at bounding box center [513, 130] width 29 height 13
click at [458, 162] on button "IMPRESSORA" at bounding box center [451, 159] width 58 height 13
click at [47, 206] on span "Salão / Mesas" at bounding box center [35, 204] width 37 height 8
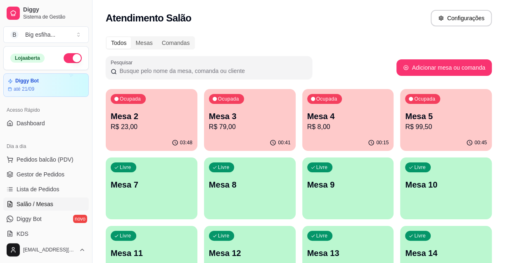
click at [445, 126] on p "R$ 99,50" at bounding box center [446, 127] width 82 height 10
click at [222, 127] on p "R$ 79,00" at bounding box center [249, 126] width 79 height 9
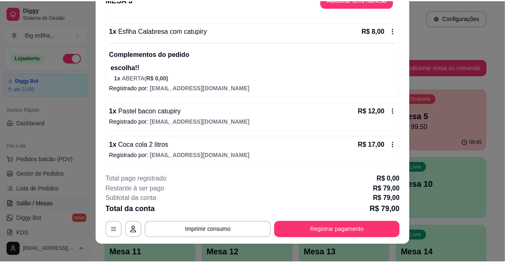
scroll to position [25, 0]
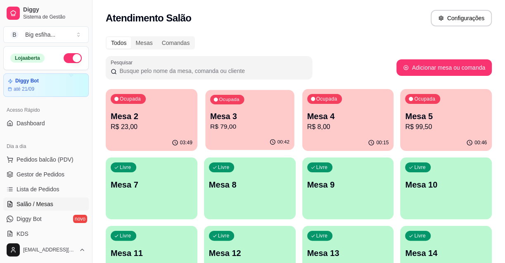
click at [260, 138] on div "00:42" at bounding box center [249, 143] width 89 height 16
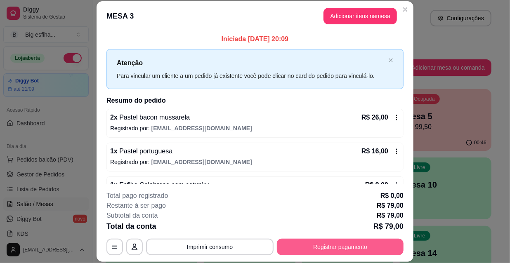
click at [334, 249] on button "Registrar pagamento" at bounding box center [340, 247] width 127 height 17
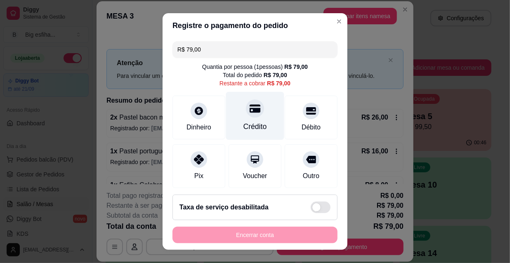
click at [251, 117] on div "Crédito" at bounding box center [255, 116] width 58 height 48
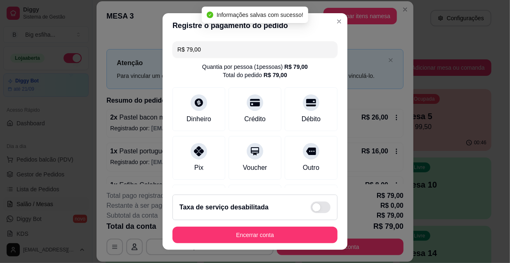
type input "R$ 0,00"
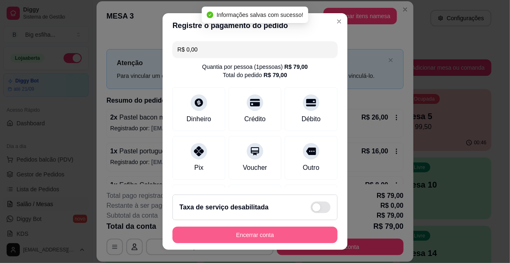
click at [256, 238] on button "Encerrar conta" at bounding box center [255, 235] width 165 height 17
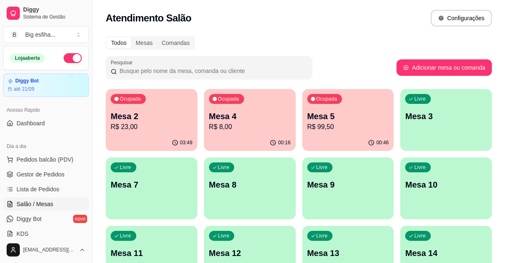
click at [239, 126] on p "R$ 8,00" at bounding box center [250, 127] width 82 height 10
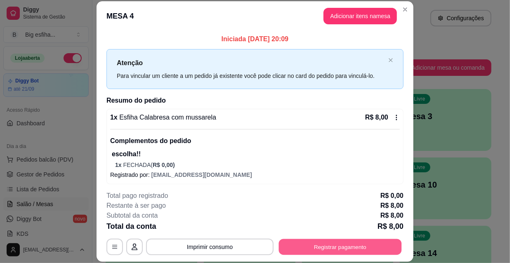
click at [338, 249] on button "Registrar pagamento" at bounding box center [340, 247] width 123 height 16
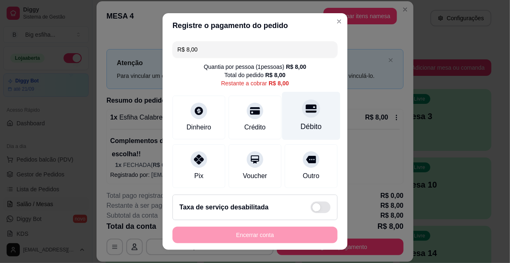
click at [296, 120] on div "Débito" at bounding box center [311, 116] width 58 height 48
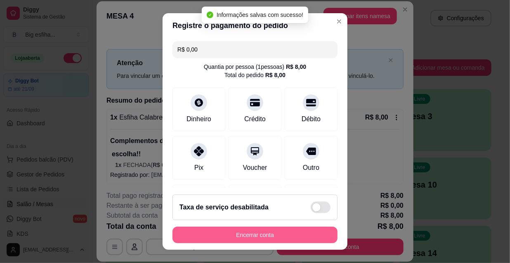
type input "R$ 0,00"
click at [275, 233] on button "Encerrar conta" at bounding box center [255, 235] width 165 height 17
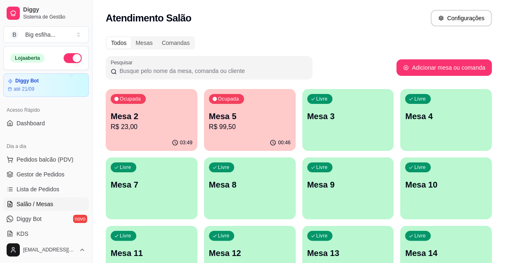
click at [322, 121] on p "Mesa 3" at bounding box center [348, 117] width 82 height 12
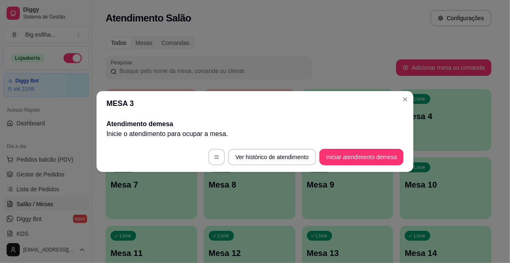
click at [340, 148] on footer "Ver histórico de atendimento Iniciar atendimento de mesa" at bounding box center [255, 157] width 317 height 30
click at [340, 153] on button "Iniciar atendimento de mesa" at bounding box center [362, 157] width 84 height 17
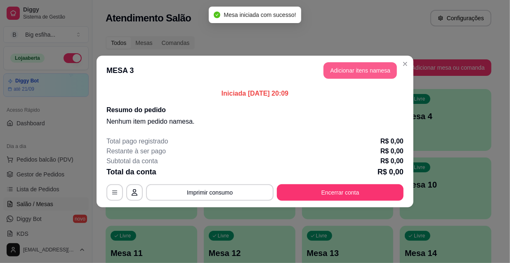
click at [343, 75] on button "Adicionar itens na mesa" at bounding box center [360, 70] width 73 height 17
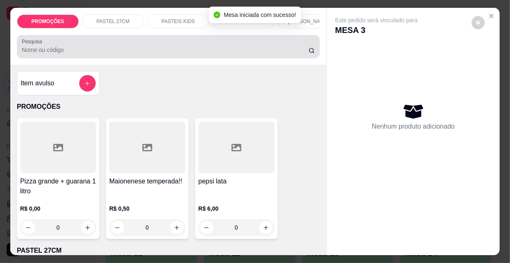
click at [180, 54] on input "Pesquisa" at bounding box center [165, 50] width 287 height 8
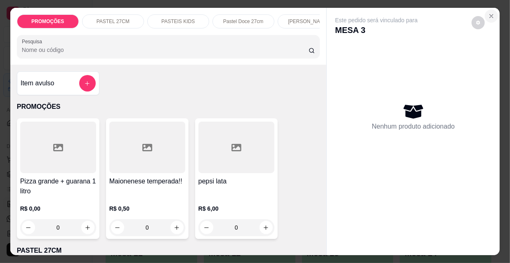
click at [488, 13] on icon "Close" at bounding box center [491, 16] width 7 height 7
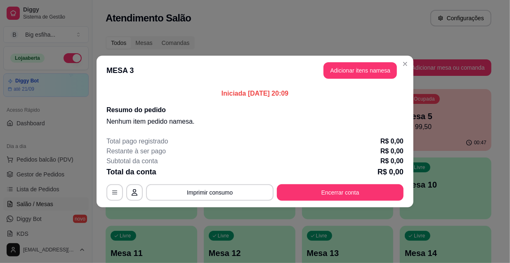
click at [166, 211] on div "MESA 3 Adicionar itens na mesa Iniciada [DATE] 20:09 Resumo do pedido Nenhum it…" at bounding box center [255, 131] width 510 height 263
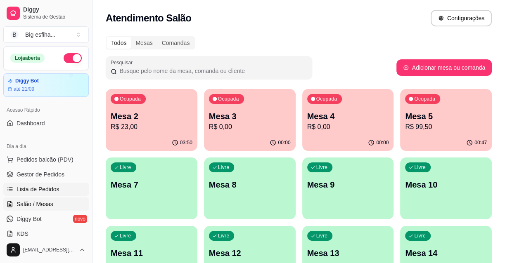
click at [66, 189] on link "Lista de Pedidos" at bounding box center [45, 189] width 85 height 13
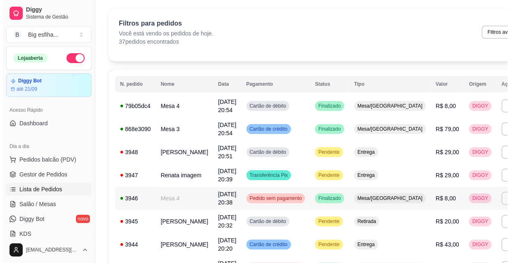
scroll to position [37, 0]
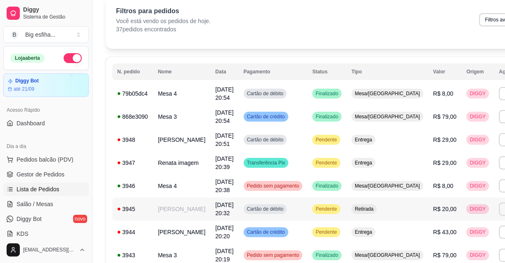
click at [284, 210] on td "Cartão de débito" at bounding box center [273, 209] width 69 height 23
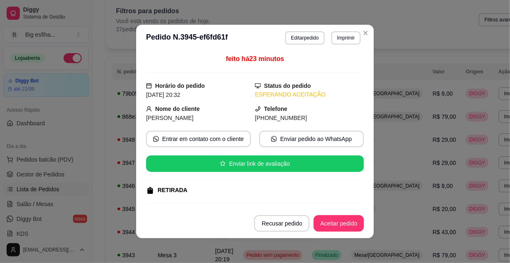
scroll to position [0, 0]
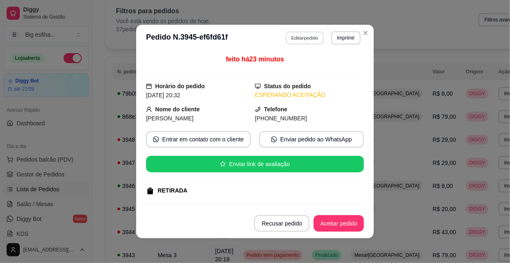
click at [298, 41] on button "Editar pedido" at bounding box center [305, 37] width 38 height 13
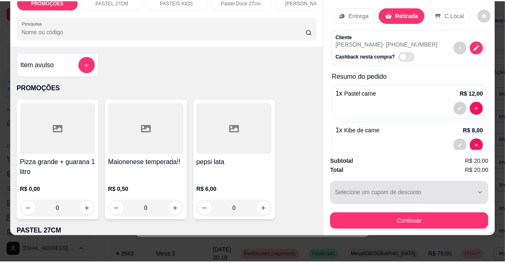
scroll to position [21, 0]
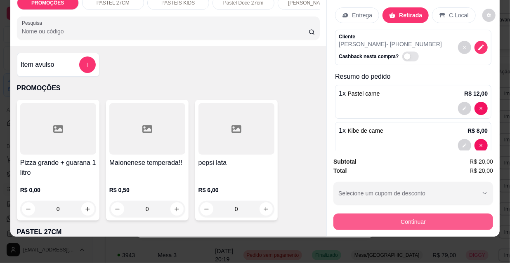
click at [400, 216] on button "Continuar" at bounding box center [414, 222] width 160 height 17
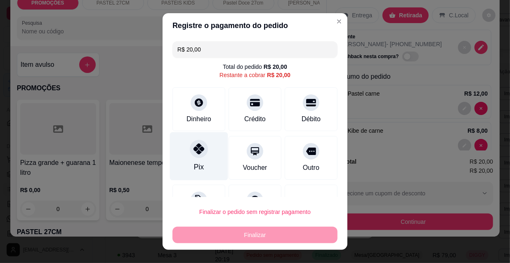
click at [194, 151] on icon at bounding box center [199, 149] width 11 height 11
type input "R$ 0,00"
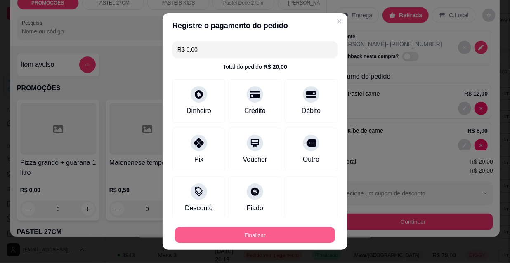
click at [268, 233] on button "Finalizar" at bounding box center [255, 235] width 160 height 16
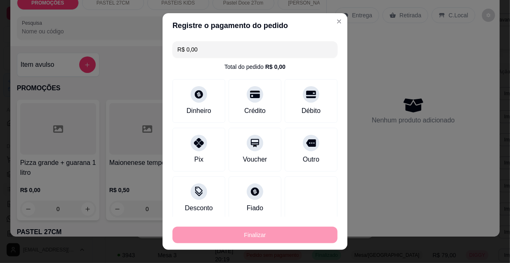
type input "0"
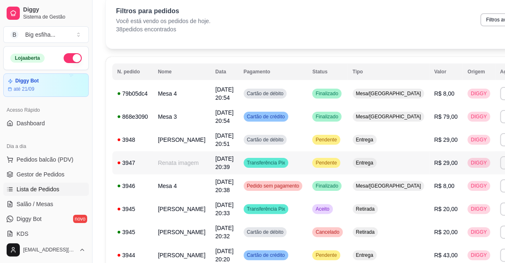
click at [348, 162] on td "Entrega" at bounding box center [389, 163] width 82 height 23
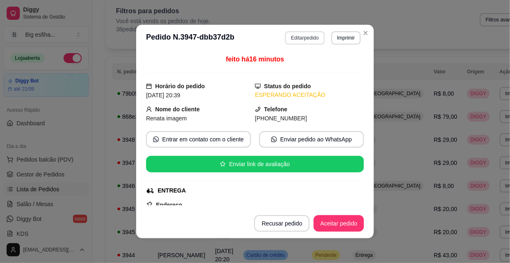
click at [305, 39] on button "Editar pedido" at bounding box center [304, 37] width 39 height 13
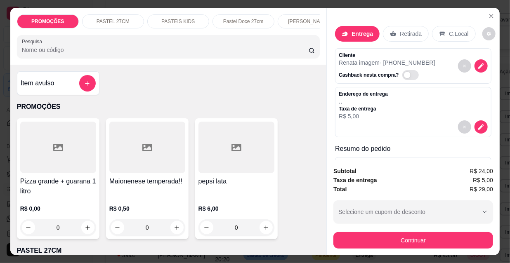
click at [154, 53] on input "Pesquisa" at bounding box center [165, 50] width 287 height 8
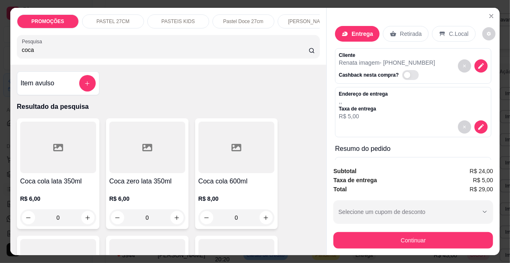
type input "coca"
click at [221, 173] on div at bounding box center [237, 148] width 76 height 52
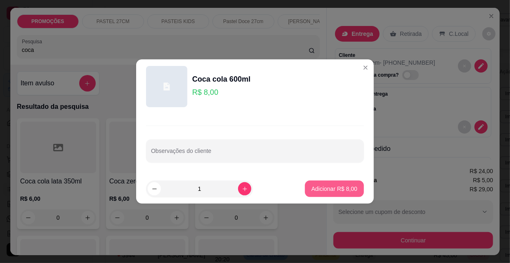
click at [326, 191] on p "Adicionar R$ 8,00" at bounding box center [335, 189] width 46 height 8
type input "1"
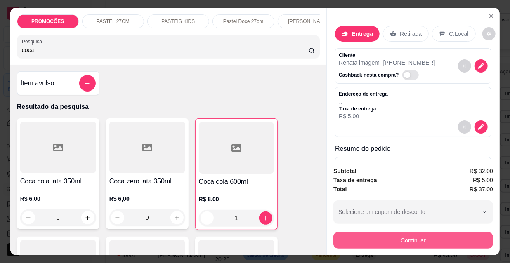
click at [381, 237] on button "Continuar" at bounding box center [414, 240] width 160 height 17
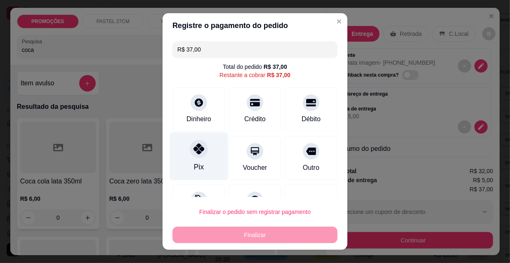
click at [194, 164] on div "Pix" at bounding box center [199, 167] width 10 height 11
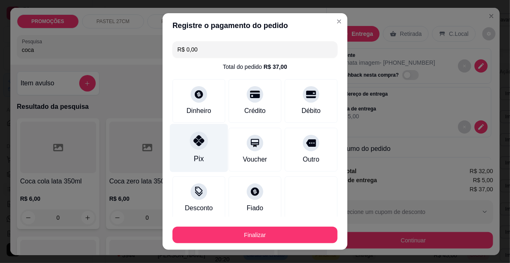
type input "R$ 0,00"
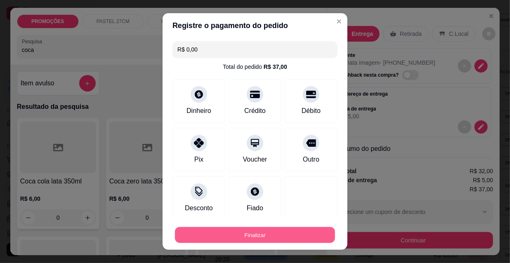
click at [281, 235] on button "Finalizar" at bounding box center [255, 235] width 160 height 16
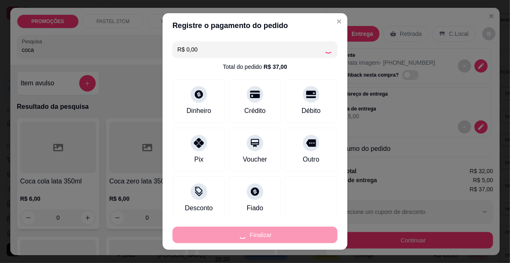
type input "0"
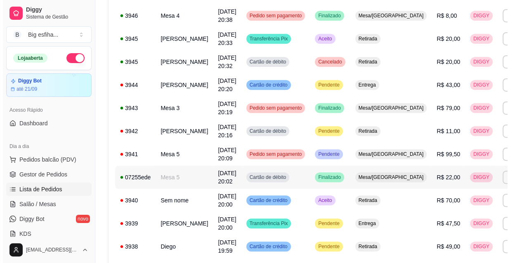
scroll to position [263, 0]
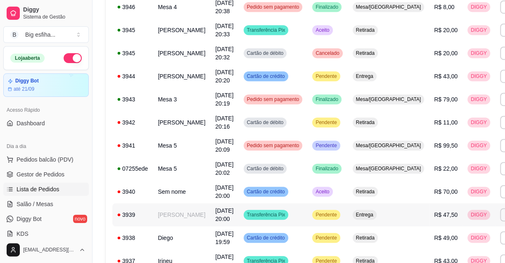
click at [215, 223] on span "[DATE] 20:00" at bounding box center [224, 215] width 18 height 15
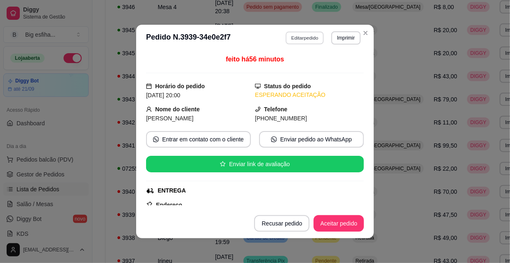
click at [305, 42] on button "Editar pedido" at bounding box center [305, 37] width 38 height 13
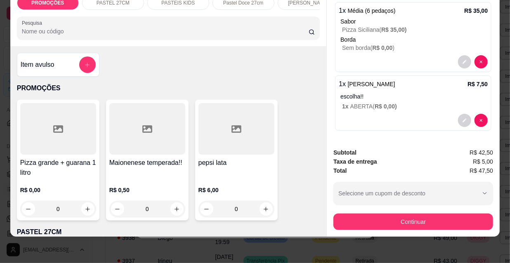
scroll to position [21, 0]
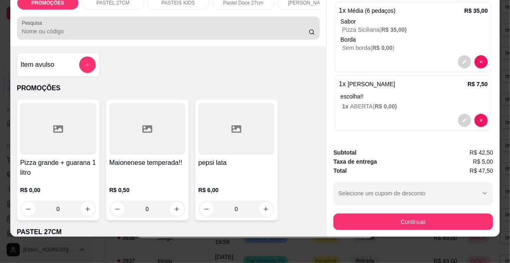
click at [195, 36] on div at bounding box center [169, 28] width 294 height 17
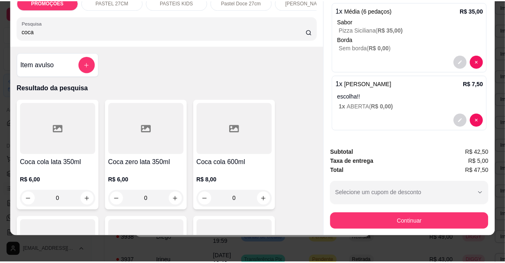
scroll to position [0, 0]
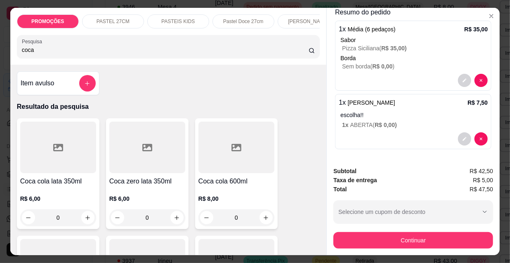
type input "coca"
click at [43, 152] on div at bounding box center [58, 148] width 76 height 52
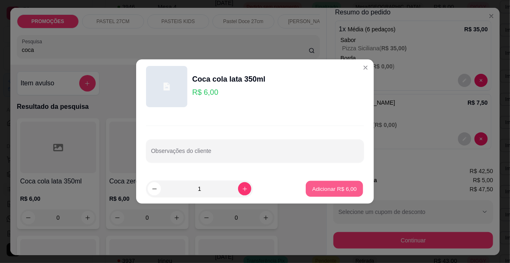
click at [314, 190] on p "Adicionar R$ 6,00" at bounding box center [334, 189] width 45 height 8
type input "1"
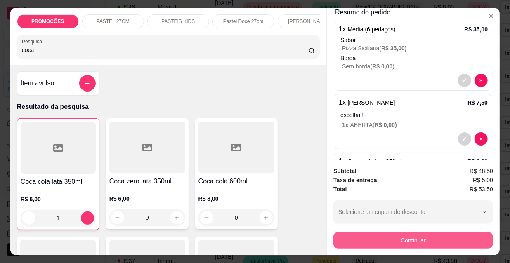
click at [381, 237] on button "Continuar" at bounding box center [414, 240] width 160 height 17
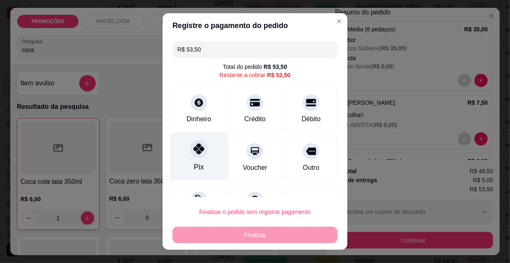
click at [201, 153] on div at bounding box center [199, 149] width 18 height 18
type input "R$ 0,00"
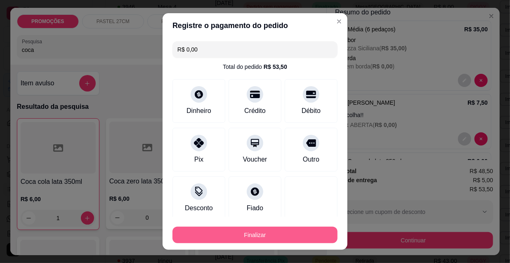
click at [312, 237] on button "Finalizar" at bounding box center [255, 235] width 165 height 17
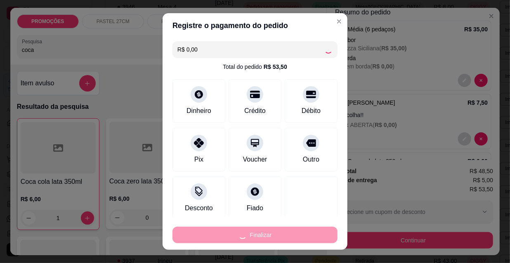
type input "0"
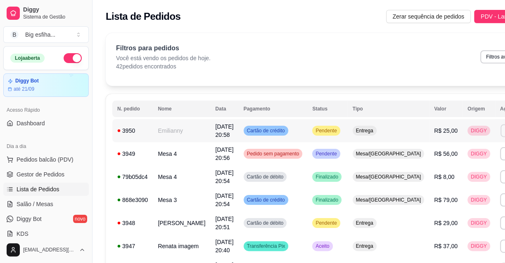
click at [500, 134] on button "Imprimir" at bounding box center [514, 130] width 28 height 13
click at [461, 161] on button "IMPRESSORA" at bounding box center [451, 159] width 60 height 13
click at [48, 206] on span "Salão / Mesas" at bounding box center [35, 204] width 37 height 8
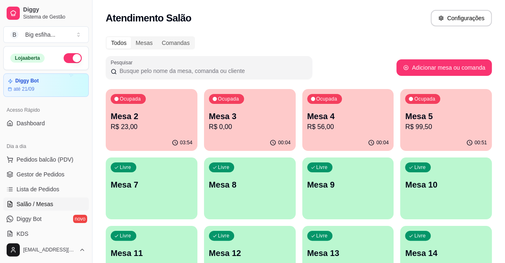
click at [218, 127] on p "R$ 0,00" at bounding box center [250, 127] width 82 height 10
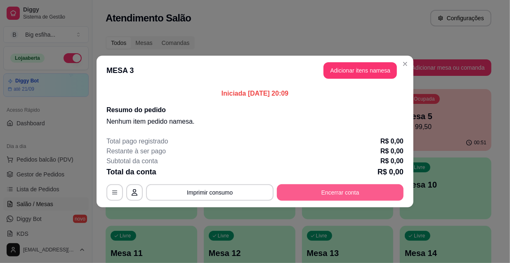
click at [325, 191] on button "Encerrar conta" at bounding box center [340, 193] width 127 height 17
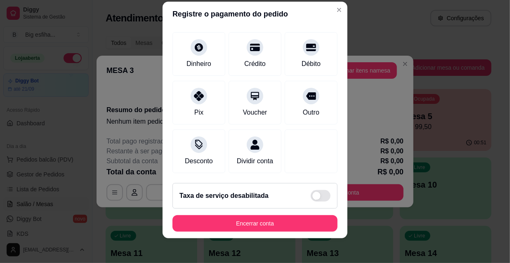
scroll to position [13, 0]
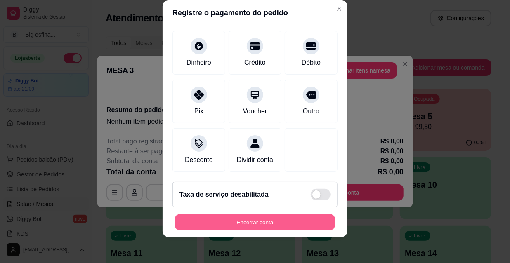
click at [256, 220] on button "Encerrar conta" at bounding box center [255, 223] width 160 height 16
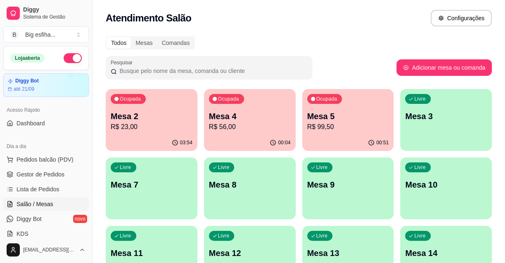
click at [156, 132] on div "Ocupada Mesa 2 R$ 23,00" at bounding box center [152, 112] width 92 height 46
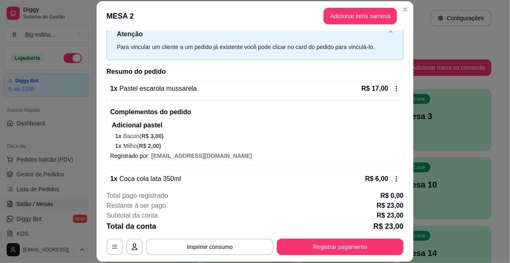
scroll to position [37, 0]
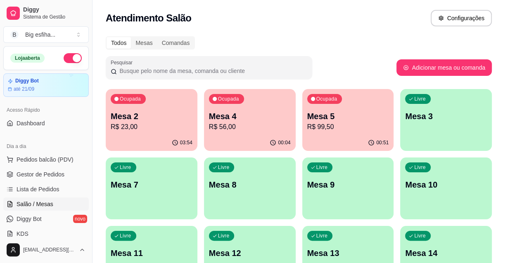
click at [235, 120] on div "Mesa 4 R$ 56,00" at bounding box center [250, 121] width 82 height 21
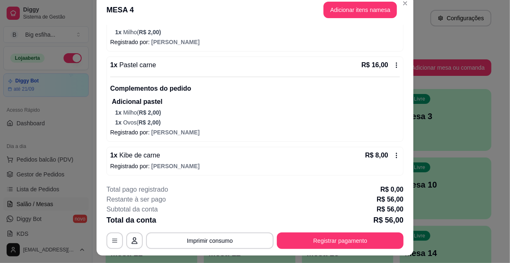
scroll to position [25, 0]
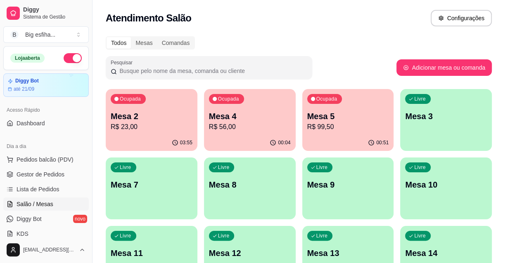
click at [343, 124] on p "R$ 99,50" at bounding box center [348, 127] width 82 height 10
click at [247, 143] on div "00:04" at bounding box center [250, 143] width 92 height 16
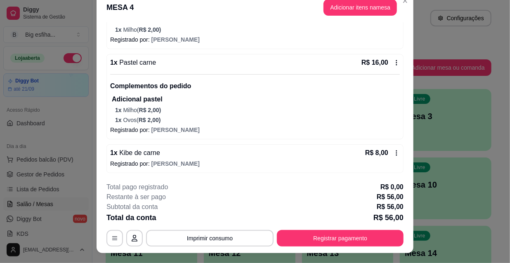
scroll to position [0, 0]
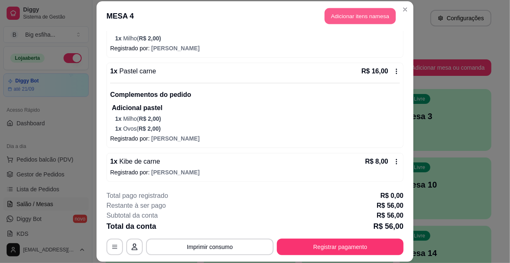
click at [341, 16] on button "Adicionar itens na mesa" at bounding box center [360, 16] width 71 height 16
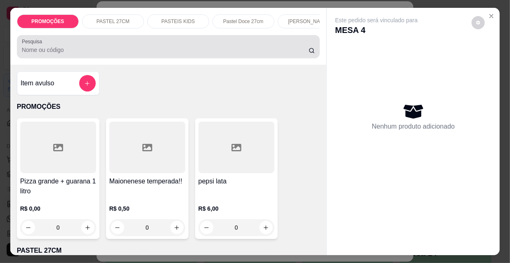
click at [223, 51] on input "Pesquisa" at bounding box center [165, 50] width 287 height 8
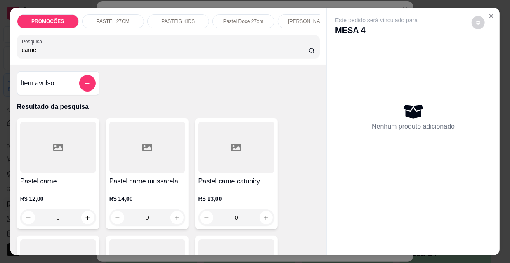
type input "carne"
click at [141, 157] on div at bounding box center [147, 148] width 76 height 52
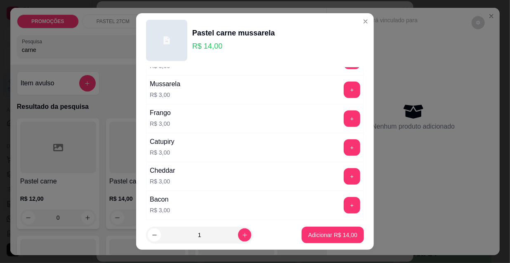
scroll to position [263, 0]
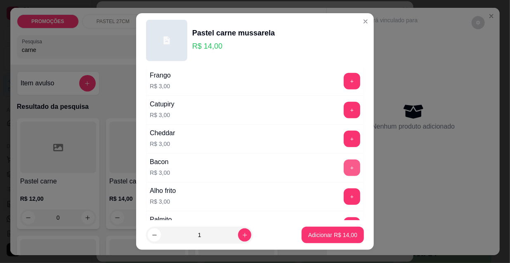
click at [344, 168] on button "+" at bounding box center [352, 168] width 17 height 17
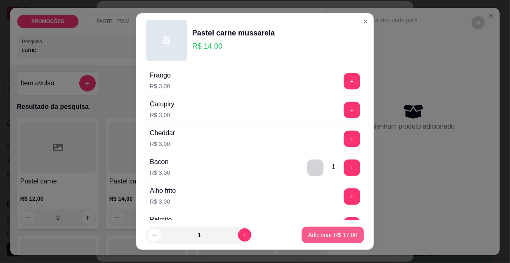
click at [335, 237] on p "Adicionar R$ 17,00" at bounding box center [332, 235] width 49 height 8
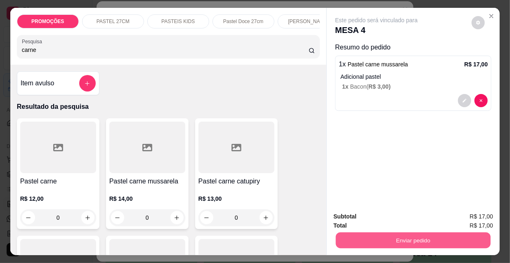
click at [351, 237] on button "Enviar pedido" at bounding box center [413, 240] width 155 height 16
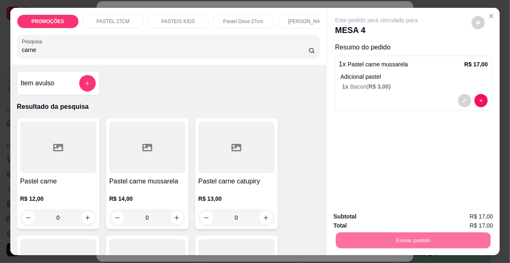
click at [350, 214] on button "Não registrar e enviar pedido" at bounding box center [387, 218] width 86 height 16
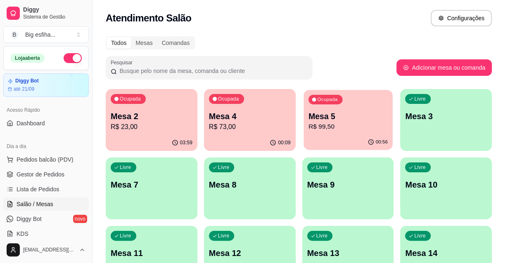
click at [350, 123] on p "R$ 99,50" at bounding box center [347, 126] width 79 height 9
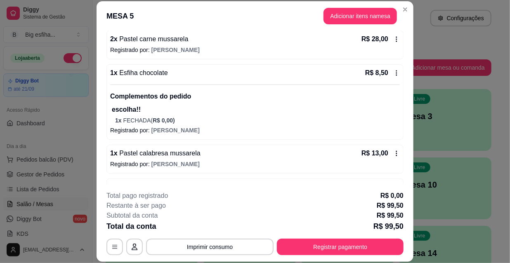
scroll to position [138, 0]
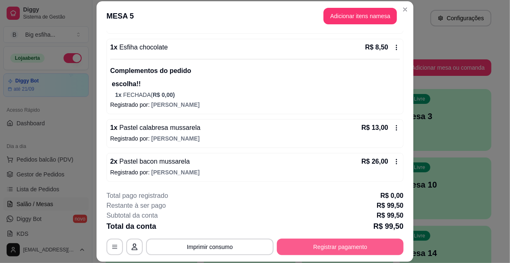
click at [302, 244] on button "Registrar pagamento" at bounding box center [340, 247] width 127 height 17
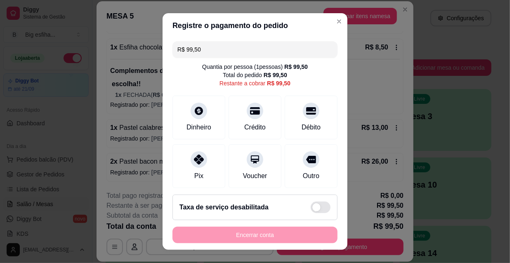
drag, startPoint x: 165, startPoint y: 47, endPoint x: 151, endPoint y: 52, distance: 14.5
click at [153, 51] on div "Registre o pagamento do pedido R$ 99,50 Quantia por pessoa ( 1 pessoas) R$ 99,5…" at bounding box center [255, 131] width 510 height 263
drag, startPoint x: 110, startPoint y: 40, endPoint x: 105, endPoint y: 41, distance: 5.1
click at [108, 40] on div "Registre o pagamento do pedido R$ 39,00 Quantia por pessoa ( 1 pessoas) R$ 99,5…" at bounding box center [255, 131] width 510 height 263
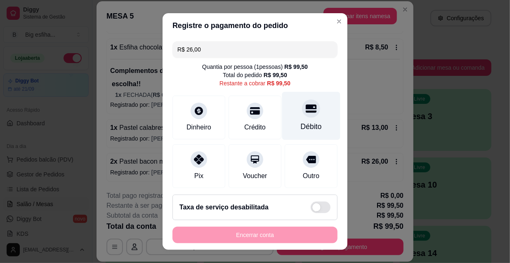
click at [300, 118] on div "Débito" at bounding box center [311, 116] width 58 height 48
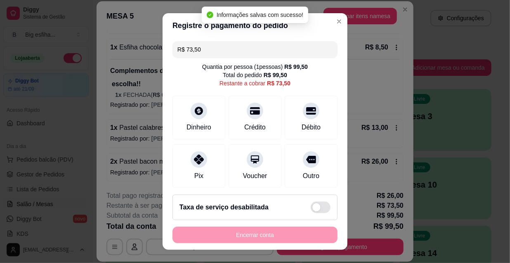
drag, startPoint x: 206, startPoint y: 51, endPoint x: 153, endPoint y: 51, distance: 52.8
click at [153, 51] on div "Registre o pagamento do pedido R$ 73,50 Quantia por pessoa ( 1 pessoas) R$ 99,5…" at bounding box center [255, 131] width 510 height 263
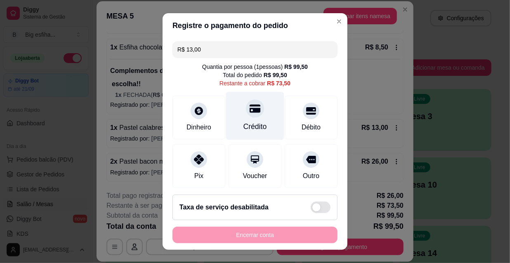
click at [253, 116] on div "Crédito" at bounding box center [255, 116] width 58 height 48
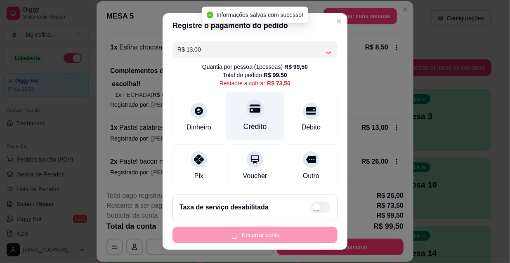
type input "R$ 60,50"
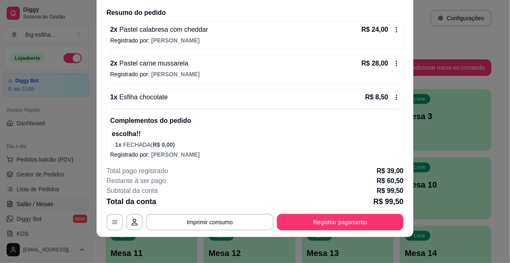
scroll to position [63, 0]
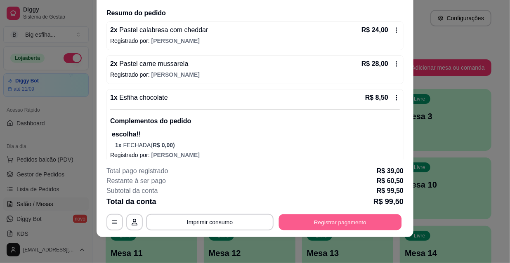
click at [351, 221] on button "Registrar pagamento" at bounding box center [340, 222] width 123 height 16
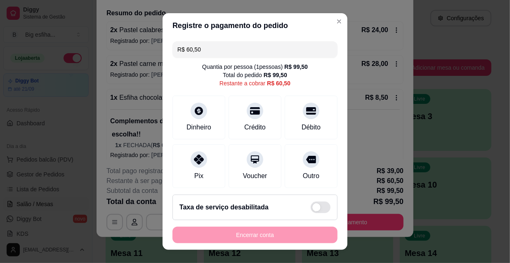
drag, startPoint x: 194, startPoint y: 41, endPoint x: 97, endPoint y: 53, distance: 97.0
click at [101, 53] on div "Registre o pagamento do pedido R$ 60,50 Quantia por pessoa ( 1 pessoas) R$ 99,5…" at bounding box center [255, 131] width 510 height 263
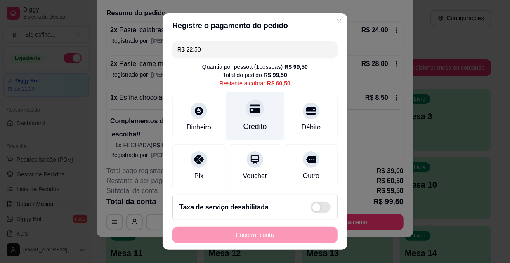
click at [258, 120] on div "Crédito" at bounding box center [255, 116] width 58 height 48
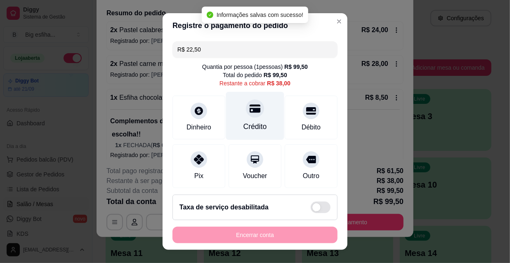
type input "R$ 38,00"
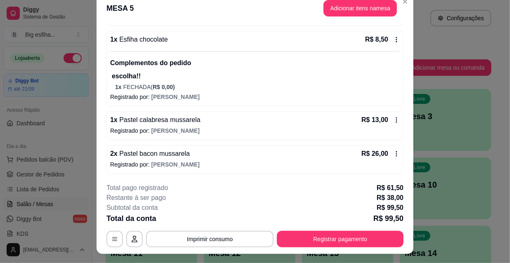
scroll to position [0, 0]
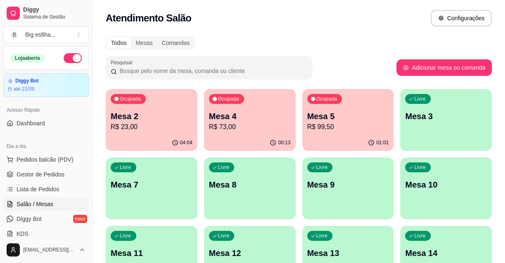
click at [270, 120] on p "Mesa 4" at bounding box center [250, 117] width 82 height 12
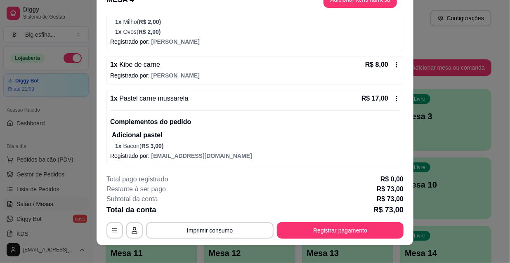
scroll to position [25, 0]
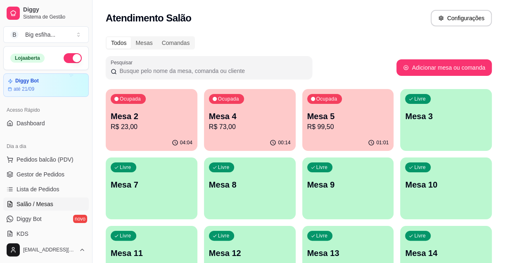
click at [349, 137] on div "01:01" at bounding box center [348, 143] width 92 height 16
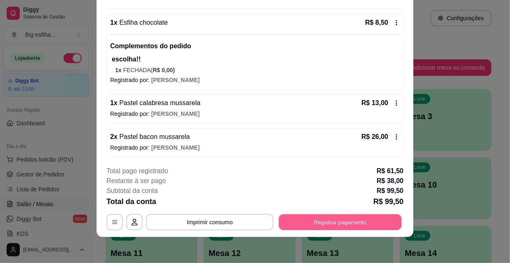
click at [334, 218] on button "Registrar pagamento" at bounding box center [340, 222] width 123 height 16
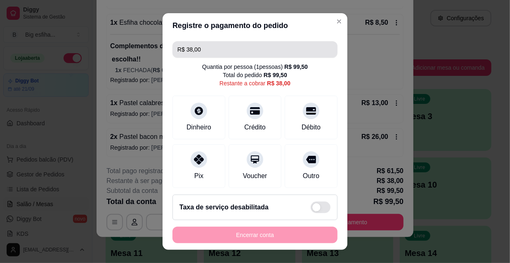
click at [248, 46] on input "R$ 38,00" at bounding box center [255, 49] width 155 height 17
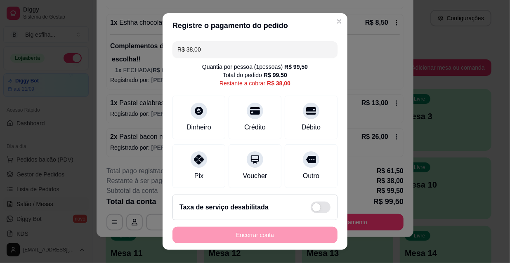
click at [247, 46] on input "R$ 38,00" at bounding box center [255, 49] width 155 height 17
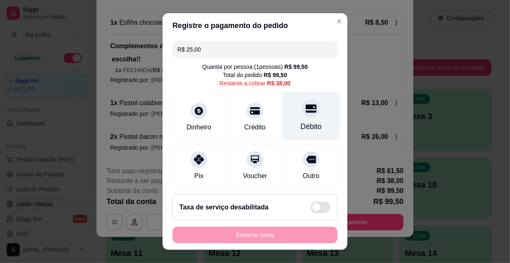
click at [316, 112] on div "Débito" at bounding box center [311, 116] width 58 height 48
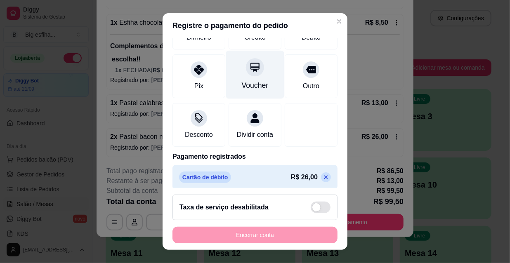
scroll to position [0, 0]
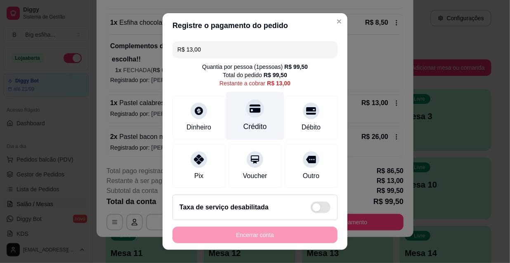
click at [252, 109] on icon at bounding box center [255, 108] width 11 height 8
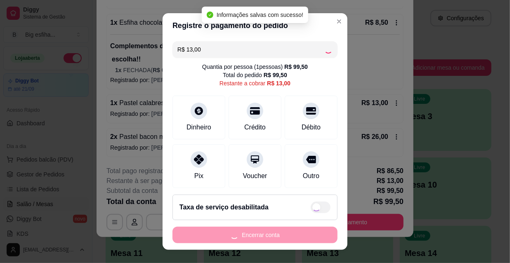
type input "R$ 0,00"
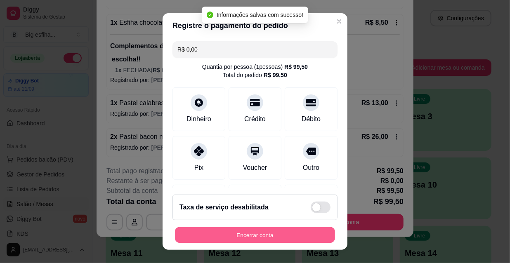
click at [241, 234] on button "Encerrar conta" at bounding box center [255, 235] width 160 height 16
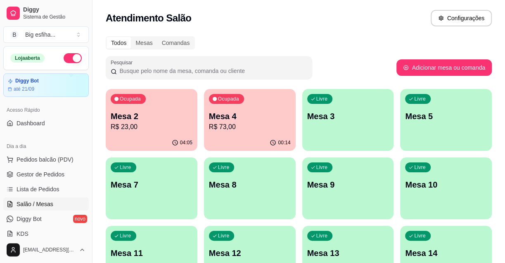
click at [224, 122] on p "R$ 73,00" at bounding box center [250, 127] width 82 height 10
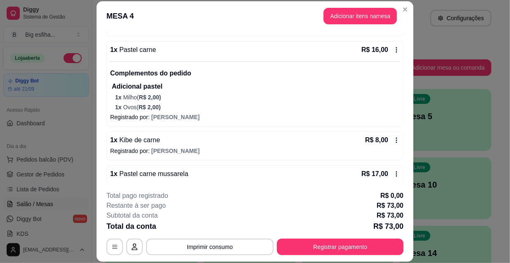
scroll to position [298, 0]
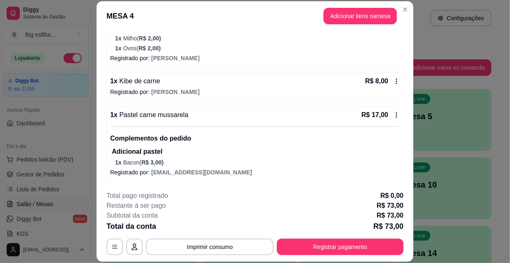
click at [395, 136] on div "1 x Pastel carne mussarela R$ 17,00 Complementos do pedido Adicional pastel 1 x…" at bounding box center [255, 145] width 297 height 76
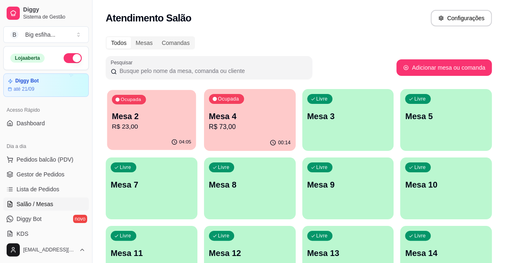
click at [117, 132] on div "Ocupada Mesa 2 R$ 23,00" at bounding box center [151, 112] width 89 height 45
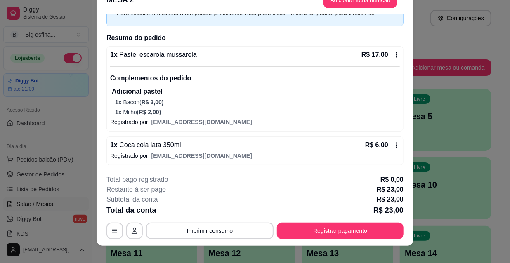
scroll to position [25, 0]
